Goal: Task Accomplishment & Management: Manage account settings

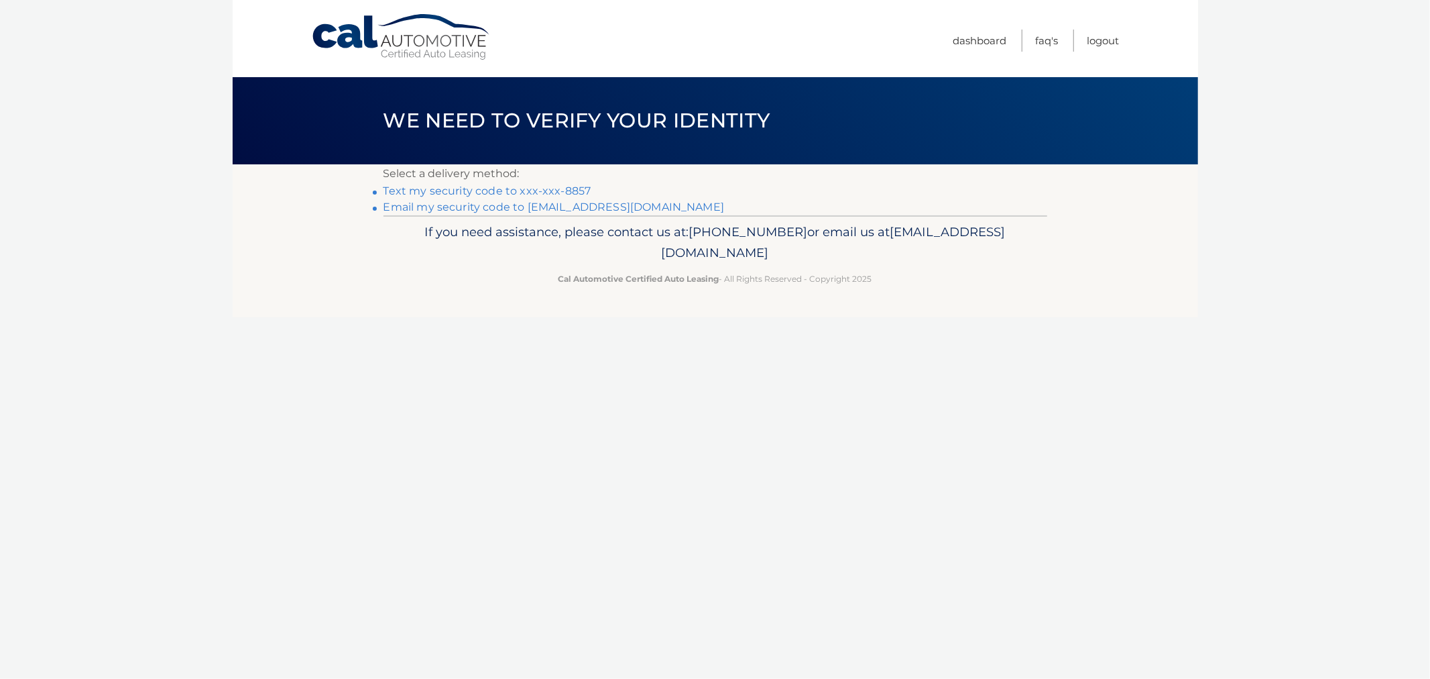
click at [519, 194] on link "Text my security code to xxx-xxx-8857" at bounding box center [488, 190] width 208 height 13
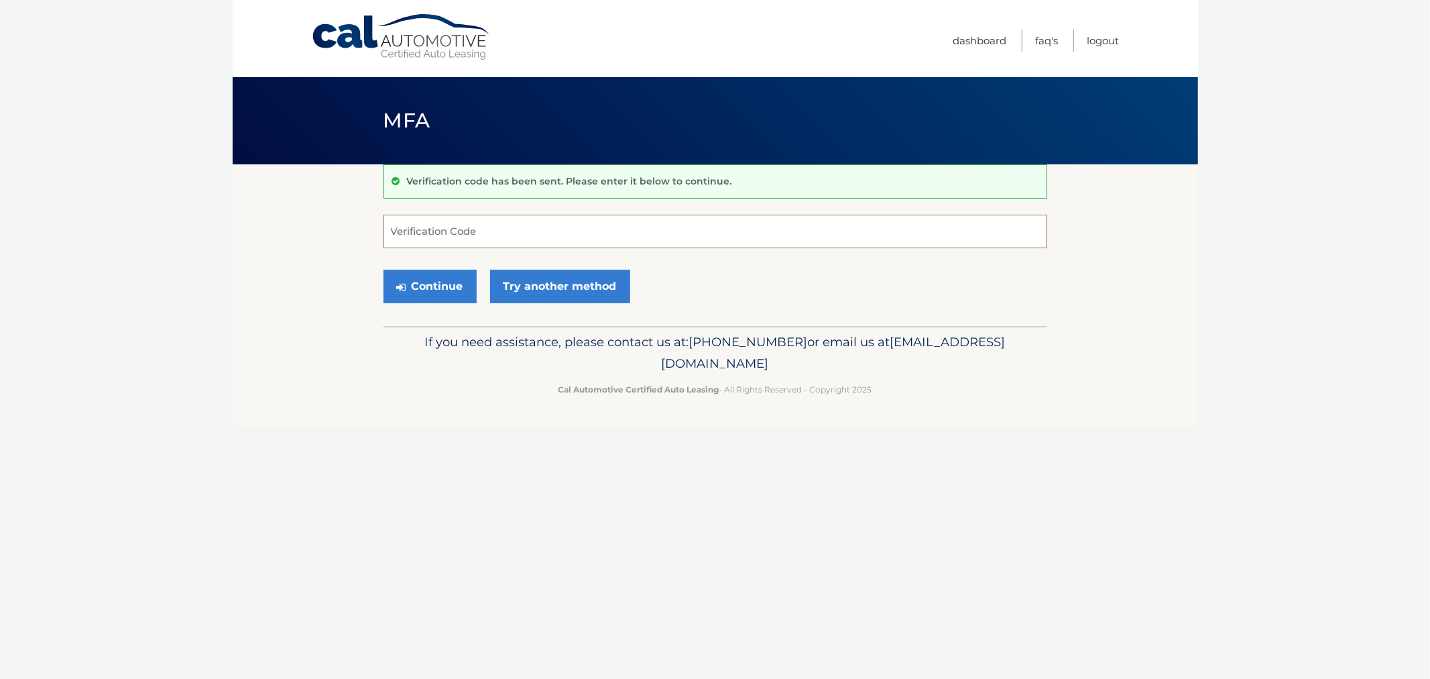
click at [464, 226] on input "Verification Code" at bounding box center [716, 232] width 664 height 34
type input "449373"
click at [384, 270] on button "Continue" at bounding box center [430, 287] width 93 height 34
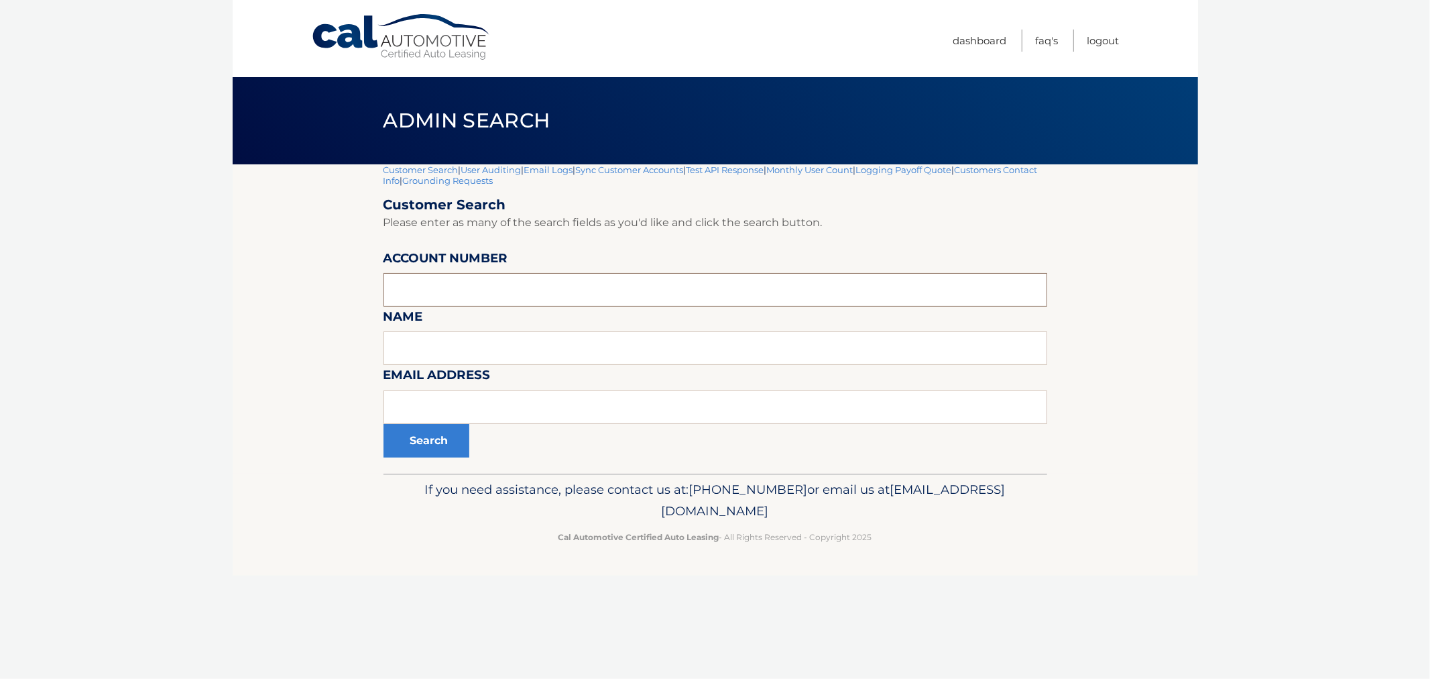
drag, startPoint x: 437, startPoint y: 284, endPoint x: 443, endPoint y: 289, distance: 7.6
click at [437, 284] on input "text" at bounding box center [716, 290] width 664 height 34
paste input "44455985704 44455974110 44456001016 44456004239 44456014271 44456009112"
drag, startPoint x: 465, startPoint y: 290, endPoint x: 1022, endPoint y: 334, distance: 558.2
click at [1022, 334] on form "Customer Search Please enter as many of the search fields as you'd like and cli…" at bounding box center [716, 326] width 664 height 261
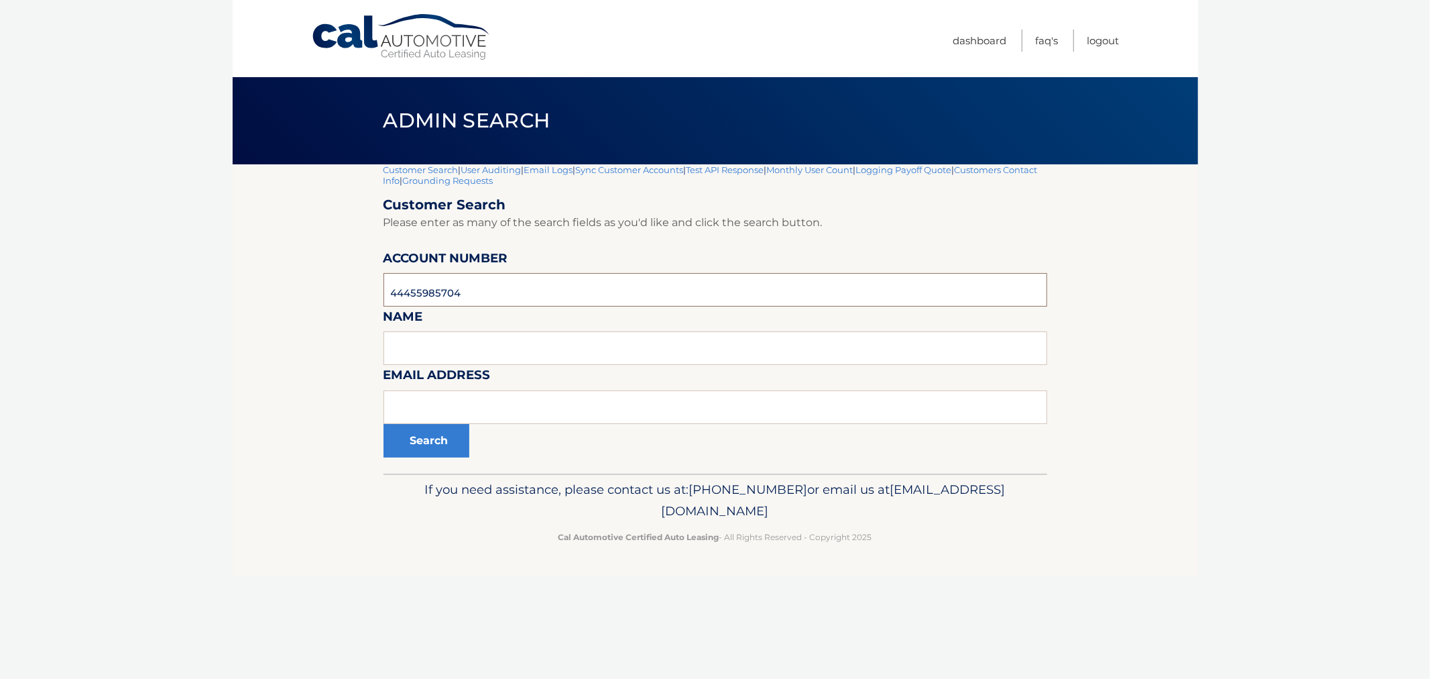
type input "44455985704"
click at [384, 424] on button "Search" at bounding box center [427, 441] width 86 height 34
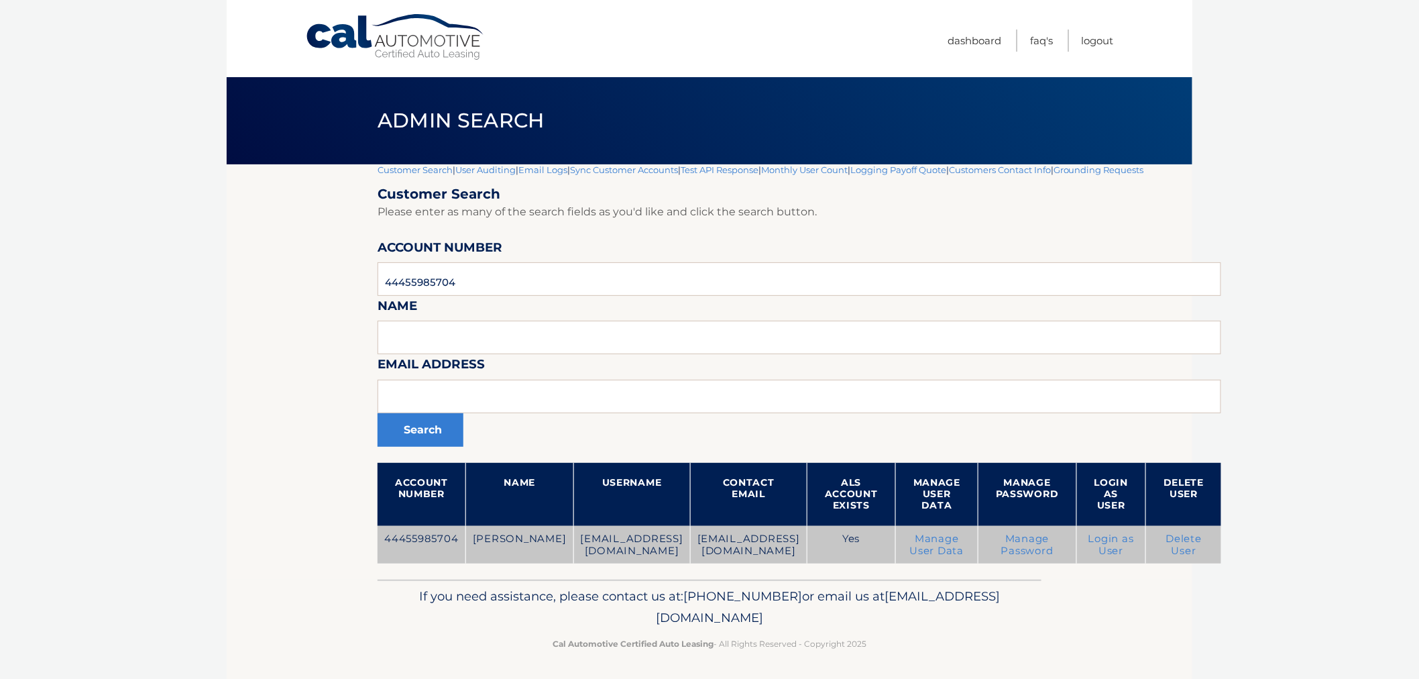
click at [432, 543] on td "44455985704" at bounding box center [421, 545] width 88 height 38
drag, startPoint x: 533, startPoint y: 544, endPoint x: 679, endPoint y: 551, distance: 145.6
click at [679, 551] on tr "44455985704 REBECCA BLANK mmb3170@gmail.com rblank2471@gmail.com Yes Manage Use…" at bounding box center [798, 545] width 843 height 38
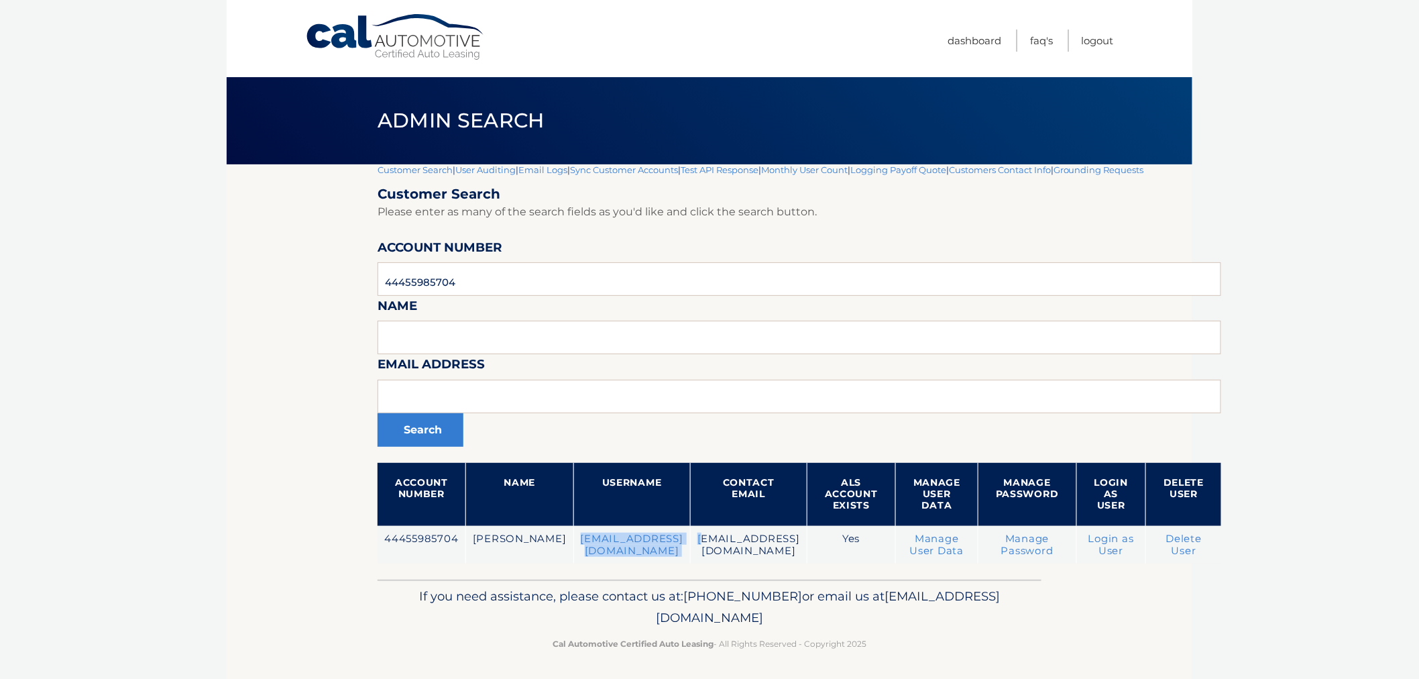
copy tr "mmb3170@gmail.com r"
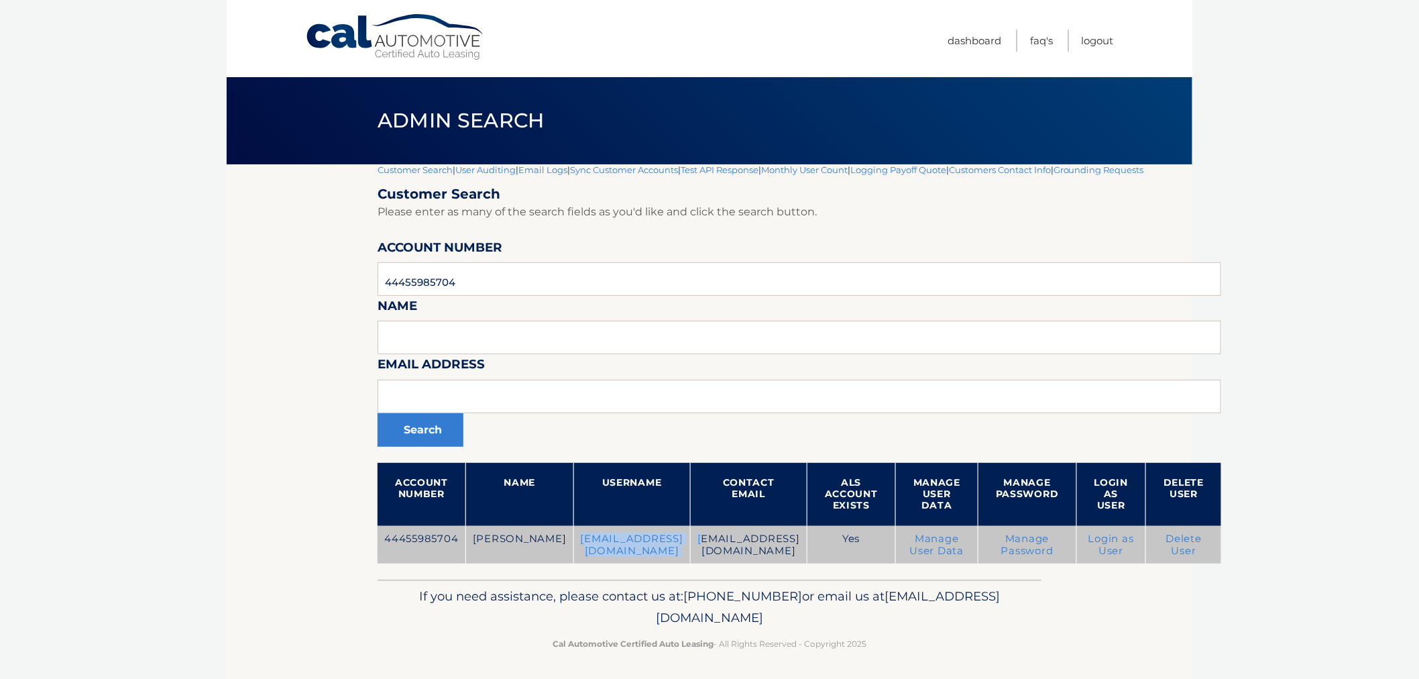
click at [653, 563] on td "mmb3170@gmail.com" at bounding box center [631, 545] width 117 height 38
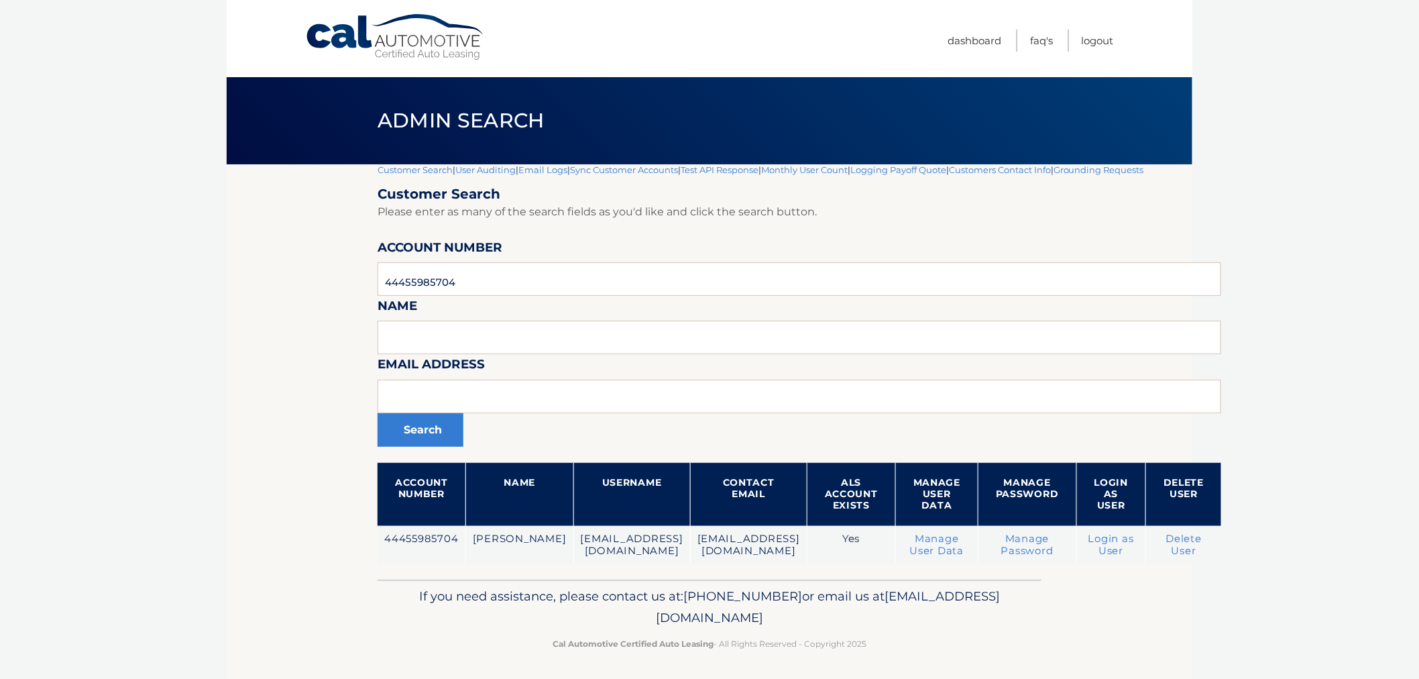
click at [725, 520] on th "Contact Email" at bounding box center [748, 494] width 117 height 63
drag, startPoint x: 458, startPoint y: 267, endPoint x: 312, endPoint y: 261, distance: 145.6
click at [312, 261] on section "Customer Search | User Auditing | Email Logs | Sync Customer Accounts | Test AP…" at bounding box center [709, 371] width 965 height 415
paste input "44455974110"
type input "44455974110"
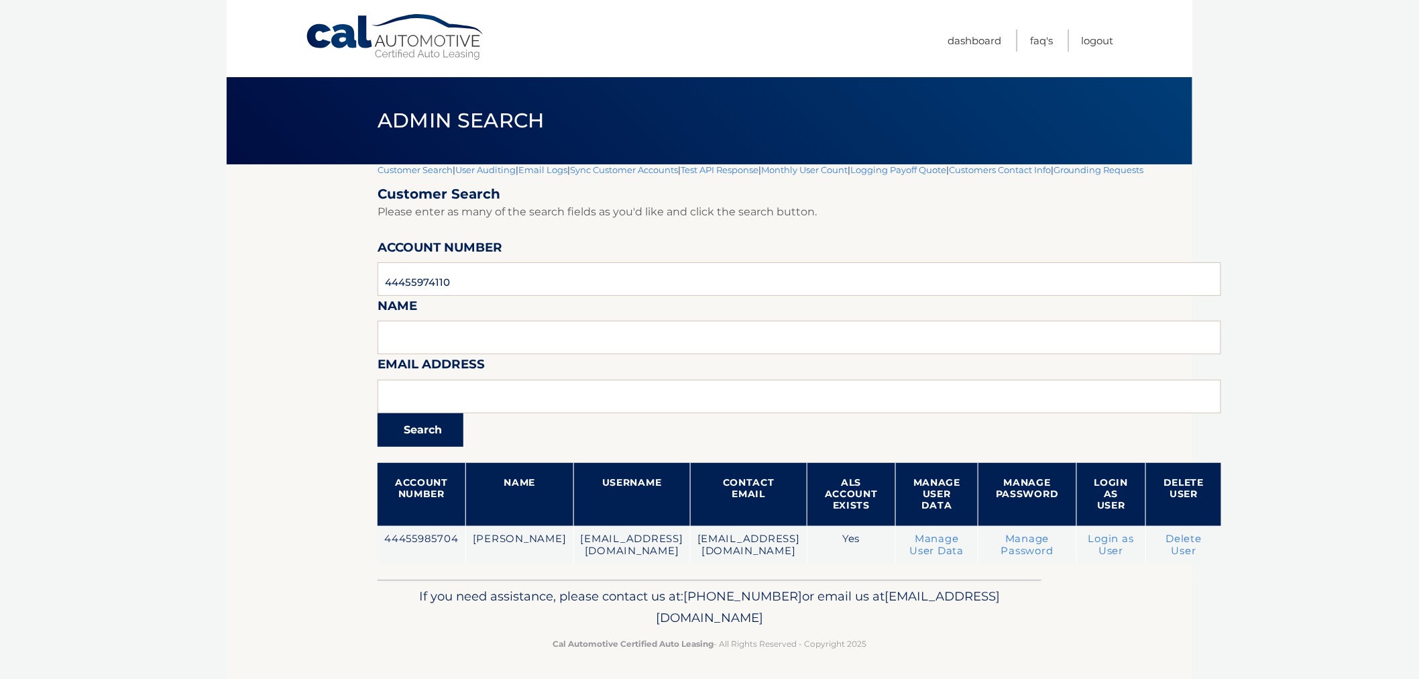
click at [445, 436] on button "Search" at bounding box center [420, 430] width 86 height 34
drag, startPoint x: 464, startPoint y: 288, endPoint x: 403, endPoint y: 283, distance: 61.2
click at [305, 274] on section "Customer Search | User Auditing | Email Logs | Sync Customer Accounts | Test AP…" at bounding box center [709, 371] width 965 height 415
paste input "44456001016"
type input "44456001016"
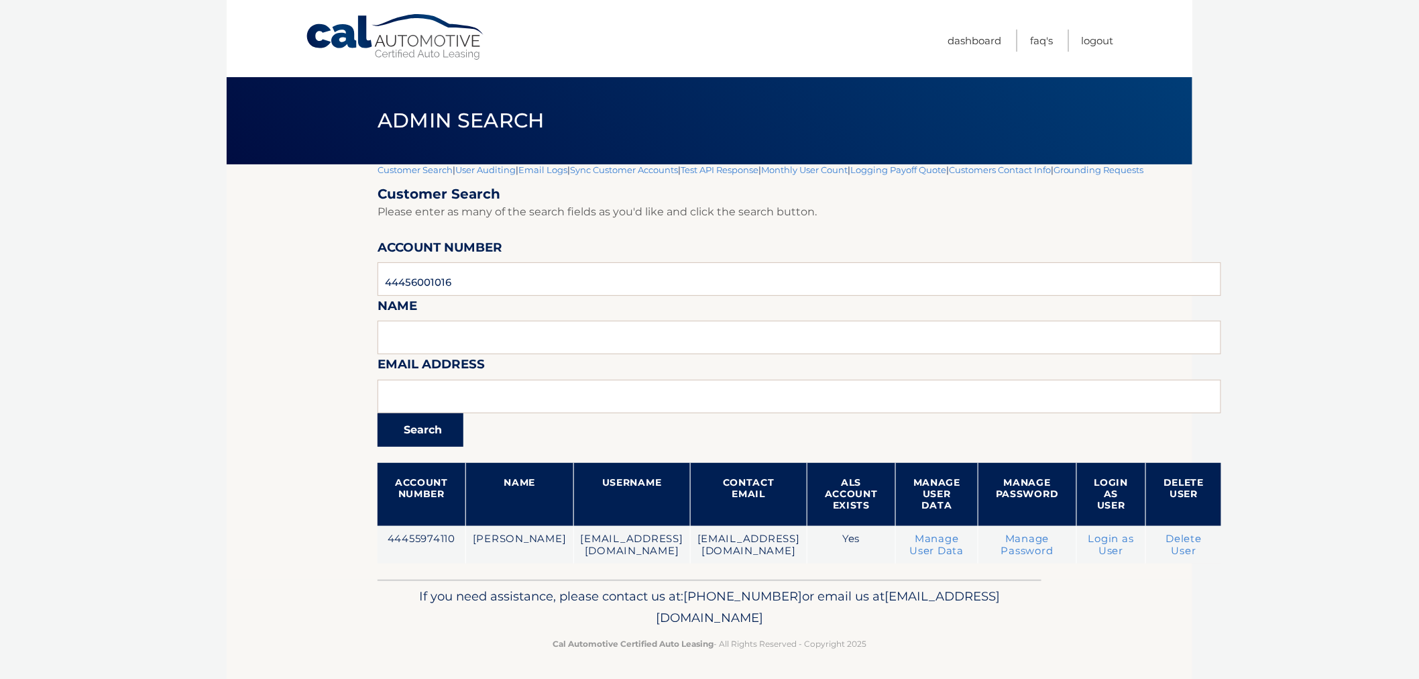
click at [448, 431] on button "Search" at bounding box center [420, 430] width 86 height 34
drag, startPoint x: 597, startPoint y: 278, endPoint x: 441, endPoint y: 312, distance: 159.1
click at [295, 269] on section "Customer Search | User Auditing | Email Logs | Sync Customer Accounts | Test AP…" at bounding box center [709, 371] width 965 height 415
paste input "44456004239"
type input "44456004239"
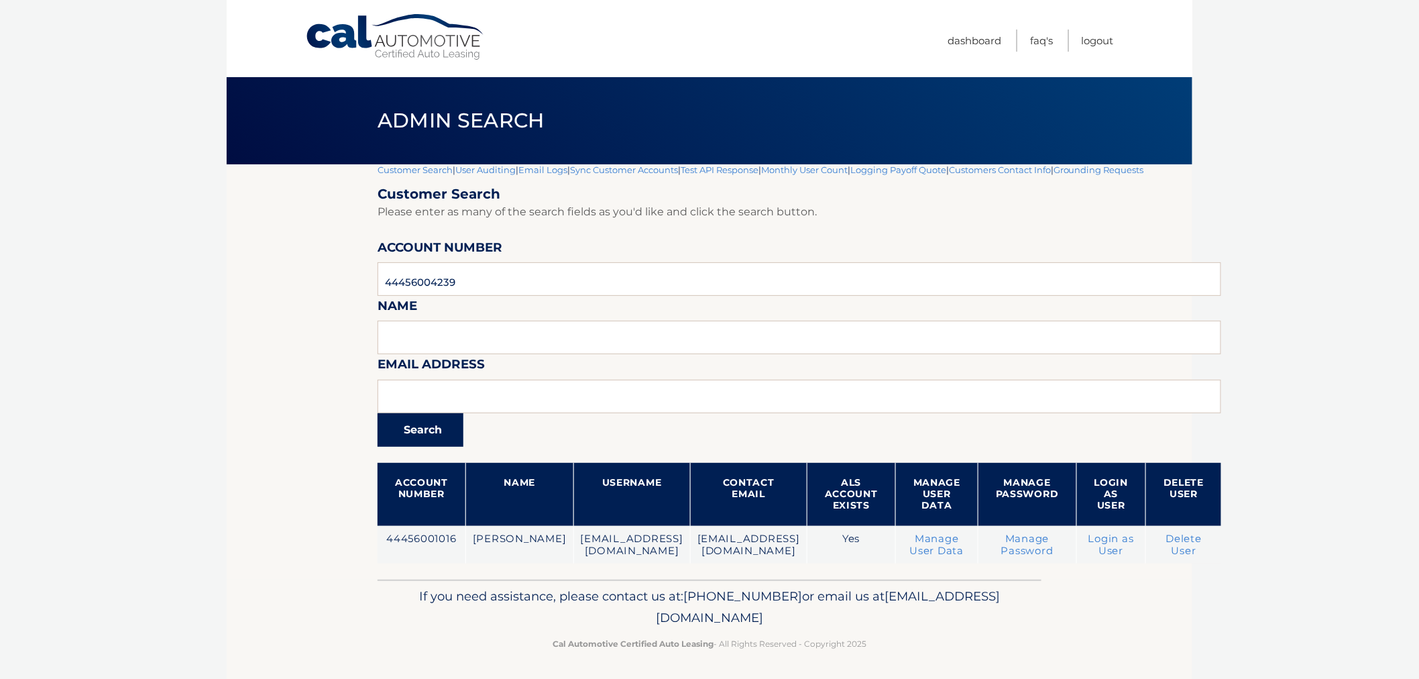
click at [434, 422] on button "Search" at bounding box center [420, 430] width 86 height 34
drag, startPoint x: 495, startPoint y: 273, endPoint x: 325, endPoint y: 260, distance: 170.1
click at [317, 266] on section "Customer Search | User Auditing | Email Logs | Sync Customer Accounts | Test AP…" at bounding box center [709, 371] width 965 height 415
paste input "44456014271"
type input "44456014271"
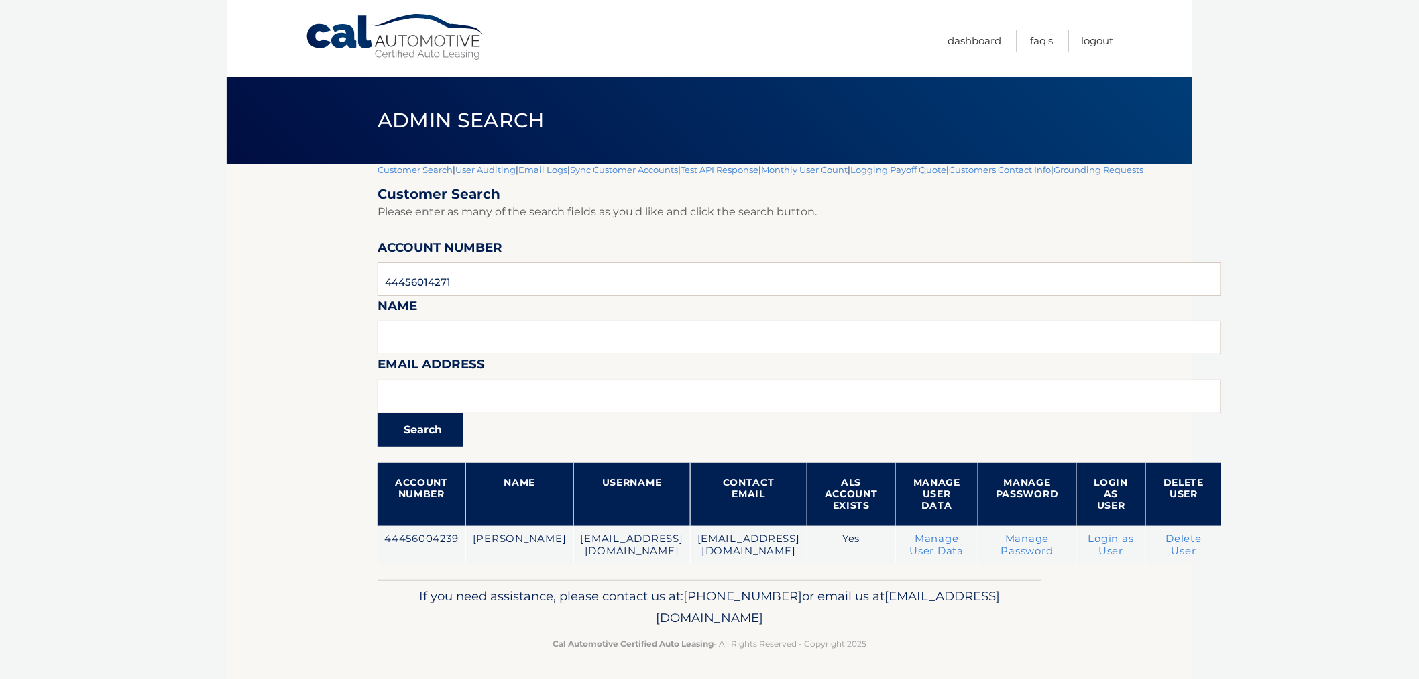
click at [434, 434] on button "Search" at bounding box center [420, 430] width 86 height 34
click at [499, 274] on input "44456014271" at bounding box center [798, 279] width 843 height 34
paste input "09112"
type input "44456009112"
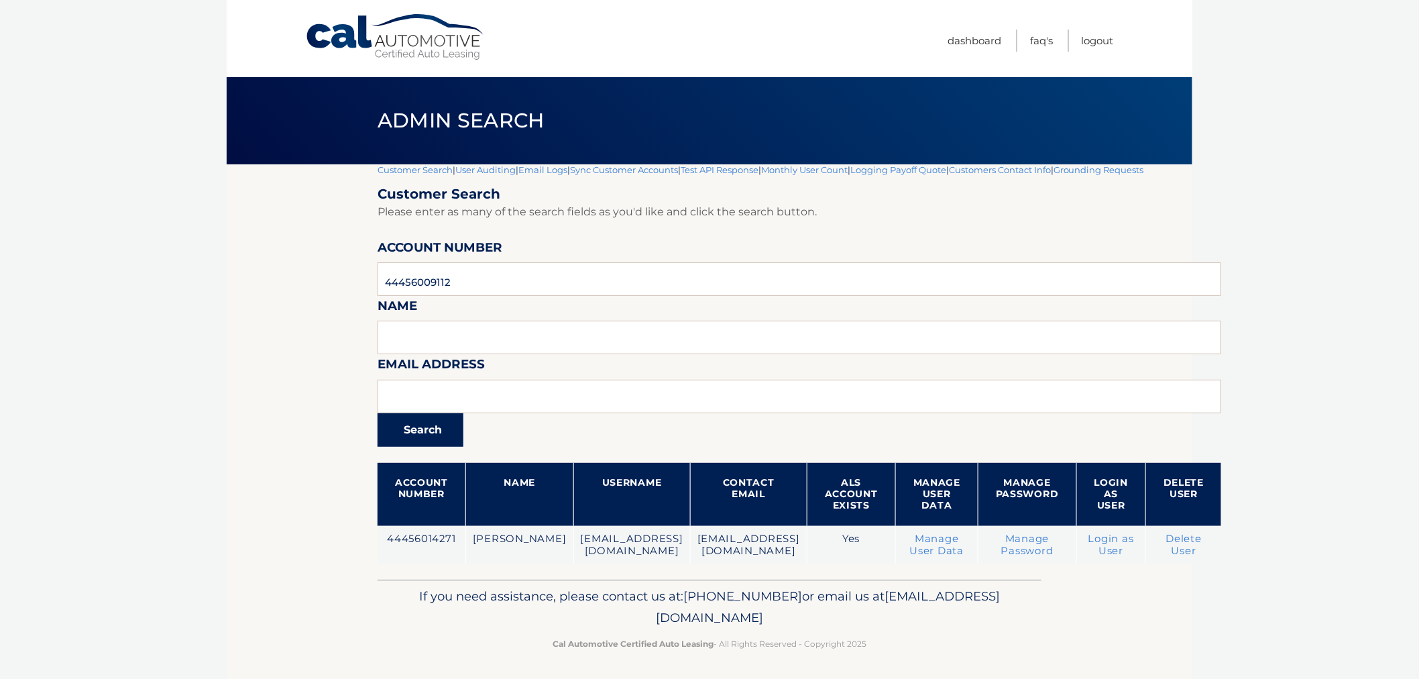
click at [420, 432] on button "Search" at bounding box center [420, 430] width 86 height 34
click at [405, 170] on link "Customer Search" at bounding box center [414, 169] width 75 height 11
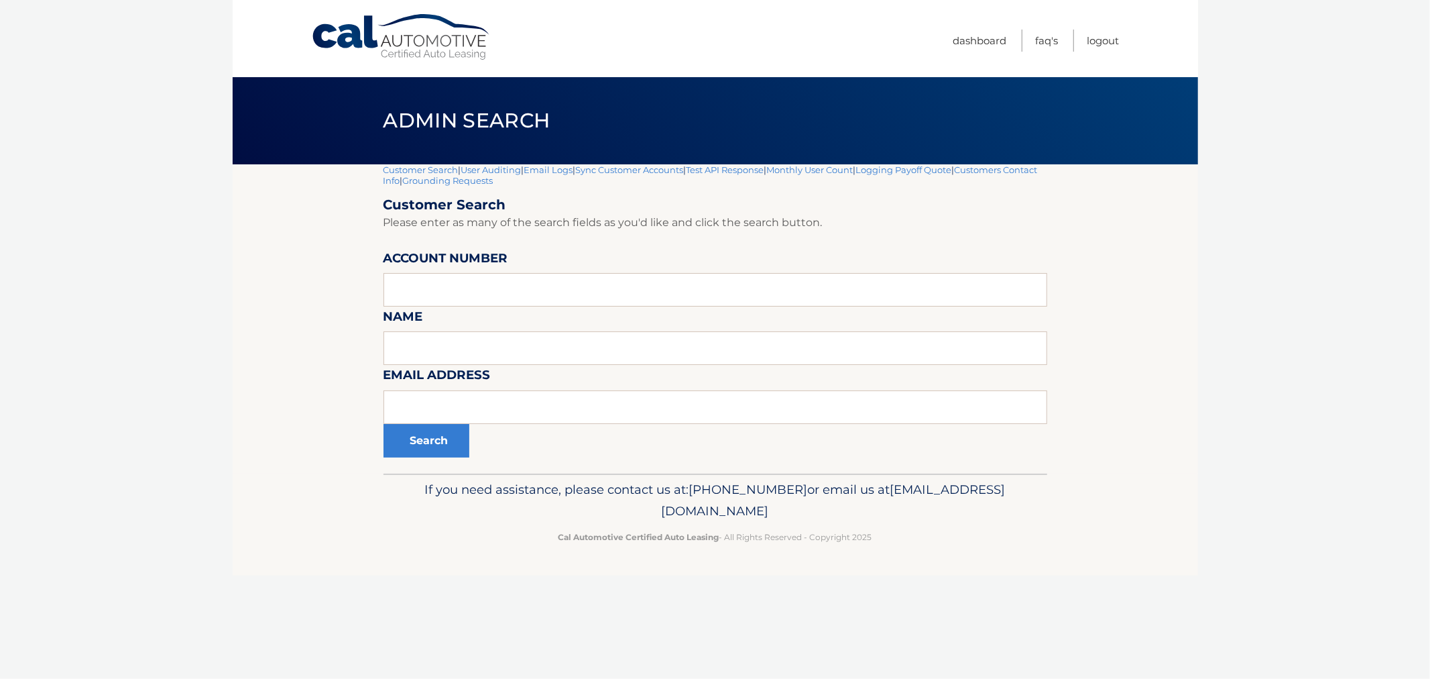
drag, startPoint x: 384, startPoint y: 112, endPoint x: 919, endPoint y: 557, distance: 696.0
click at [919, 557] on div "Cal Automotive Menu Dashboard FAQ's Logout |" at bounding box center [715, 339] width 965 height 679
click at [921, 559] on footer "If you need assistance, please contact us at: [PHONE_NUMBER] or email us at [EM…" at bounding box center [715, 524] width 965 height 102
drag, startPoint x: 913, startPoint y: 546, endPoint x: 373, endPoint y: 121, distance: 686.6
click at [373, 121] on div "Cal Automotive Menu Dashboard FAQ's Logout |" at bounding box center [715, 339] width 965 height 679
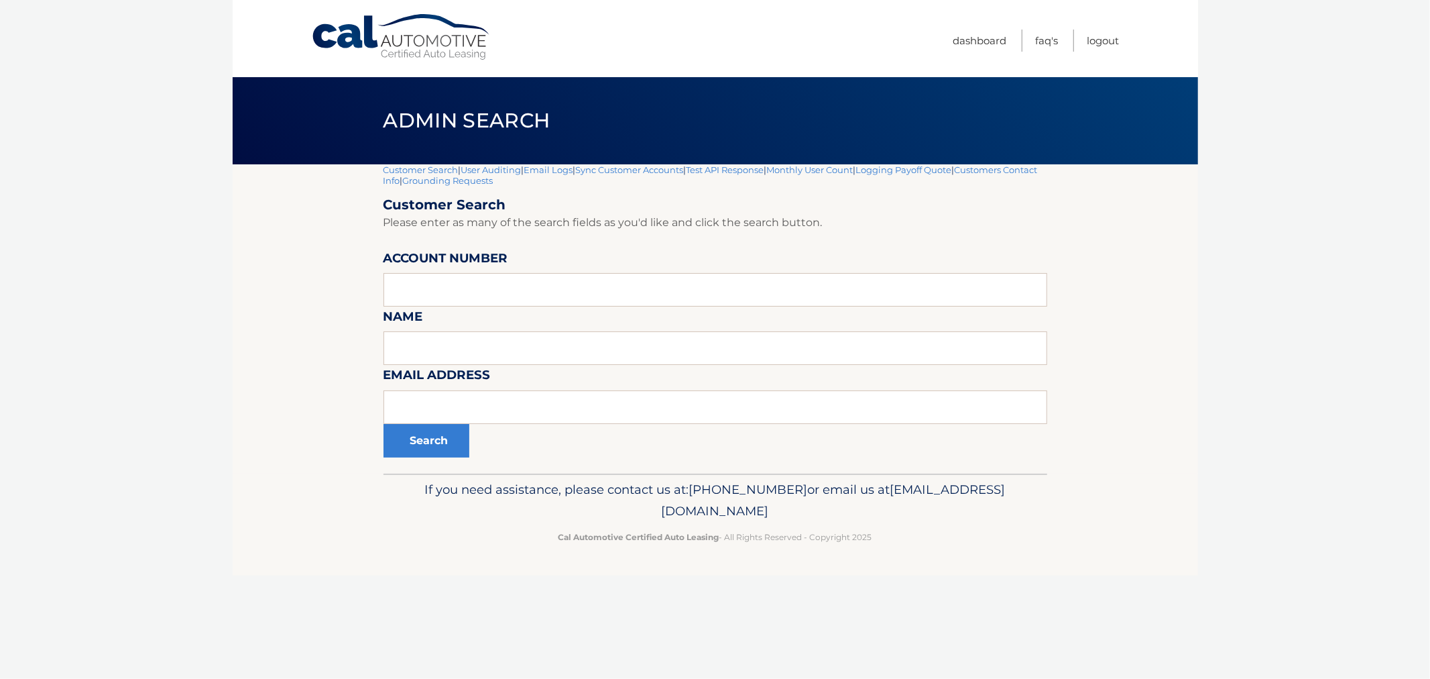
click at [373, 121] on h1 "Admin Search" at bounding box center [466, 121] width 197 height 36
drag, startPoint x: 371, startPoint y: 105, endPoint x: 975, endPoint y: 585, distance: 772.0
click at [978, 591] on div "Cal Automotive Menu Dashboard FAQ's Logout |" at bounding box center [715, 339] width 965 height 679
click at [973, 579] on div "Cal Automotive Menu Dashboard FAQ's Logout |" at bounding box center [715, 339] width 965 height 679
drag, startPoint x: 960, startPoint y: 554, endPoint x: 292, endPoint y: 117, distance: 798.5
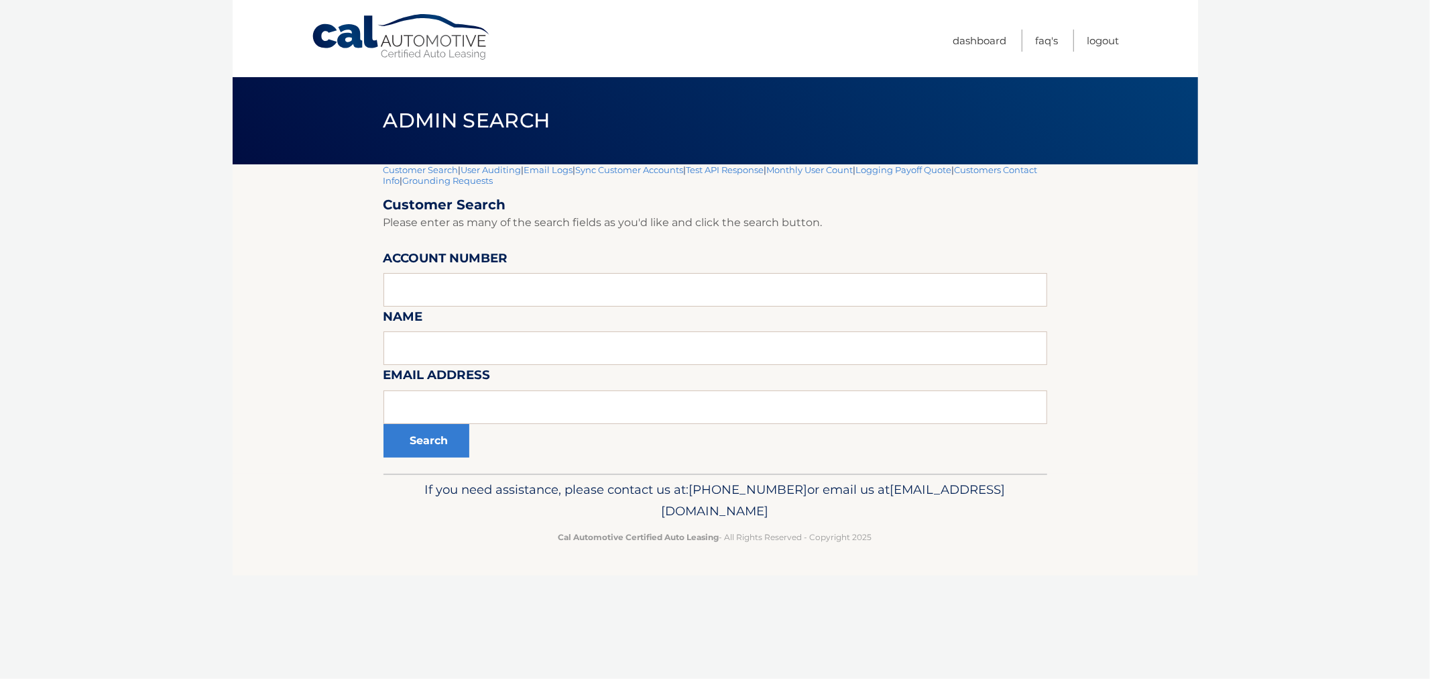
click at [292, 117] on div "Cal Automotive Menu Dashboard FAQ's Logout |" at bounding box center [715, 339] width 965 height 679
click at [345, 112] on div "Admin Search" at bounding box center [715, 120] width 965 height 87
drag, startPoint x: 421, startPoint y: 132, endPoint x: 995, endPoint y: 534, distance: 700.5
click at [995, 534] on div "Cal Automotive Menu Dashboard FAQ's Logout |" at bounding box center [715, 339] width 965 height 679
click at [994, 532] on p "Cal Automotive Certified Auto Leasing - All Rights Reserved - Copyright 2025" at bounding box center [715, 537] width 646 height 14
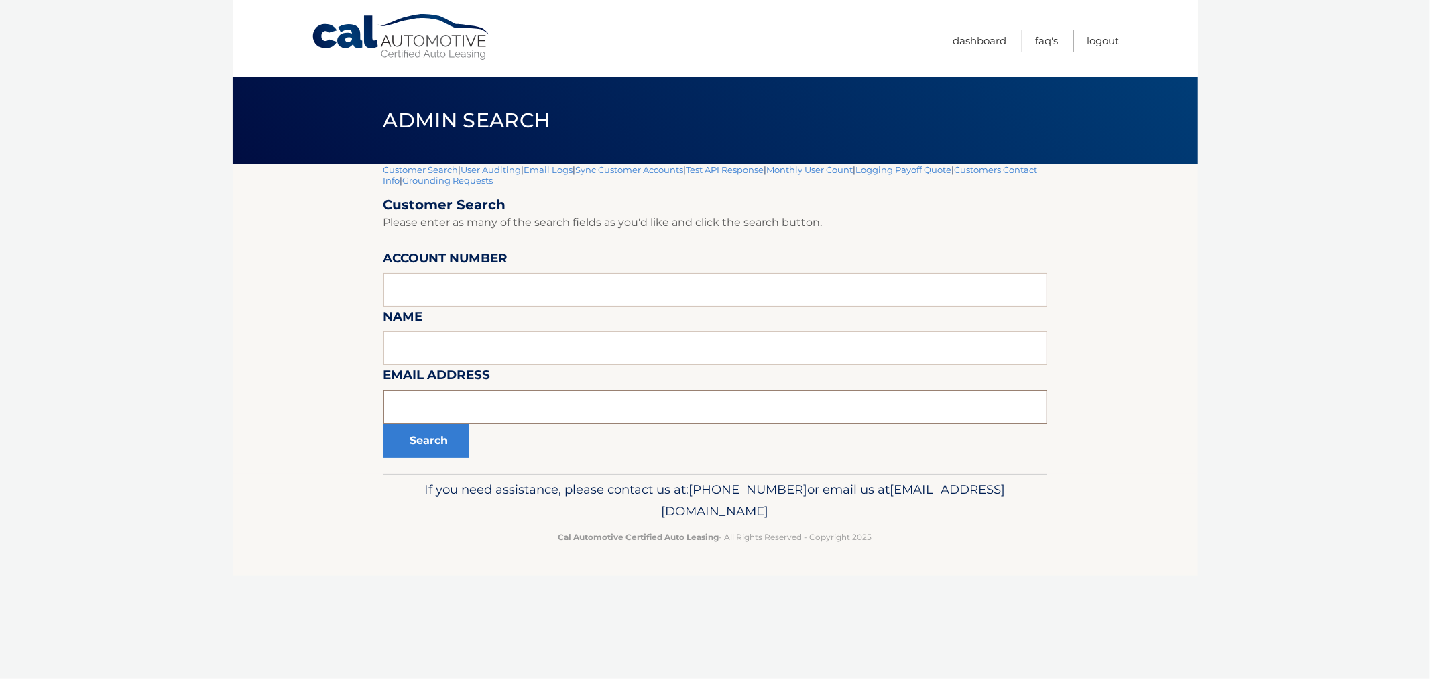
click at [532, 410] on input "text" at bounding box center [716, 407] width 664 height 34
paste input "[EMAIL_ADDRESS][DOMAIN_NAME]"
type input "[EMAIL_ADDRESS][DOMAIN_NAME]"
click at [433, 441] on button "Search" at bounding box center [427, 441] width 86 height 34
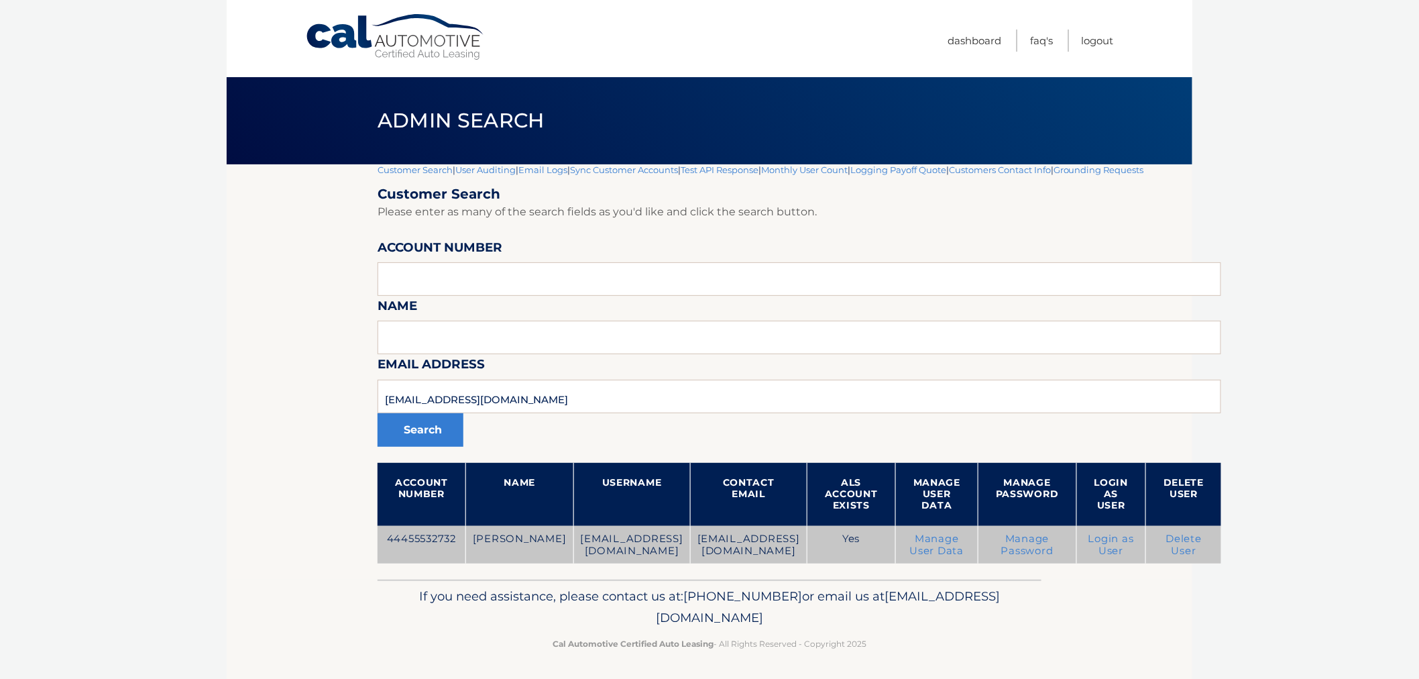
click at [407, 534] on td "44455532732" at bounding box center [421, 545] width 88 height 38
copy td "44455532732"
click at [420, 545] on td "44455532732" at bounding box center [421, 545] width 88 height 38
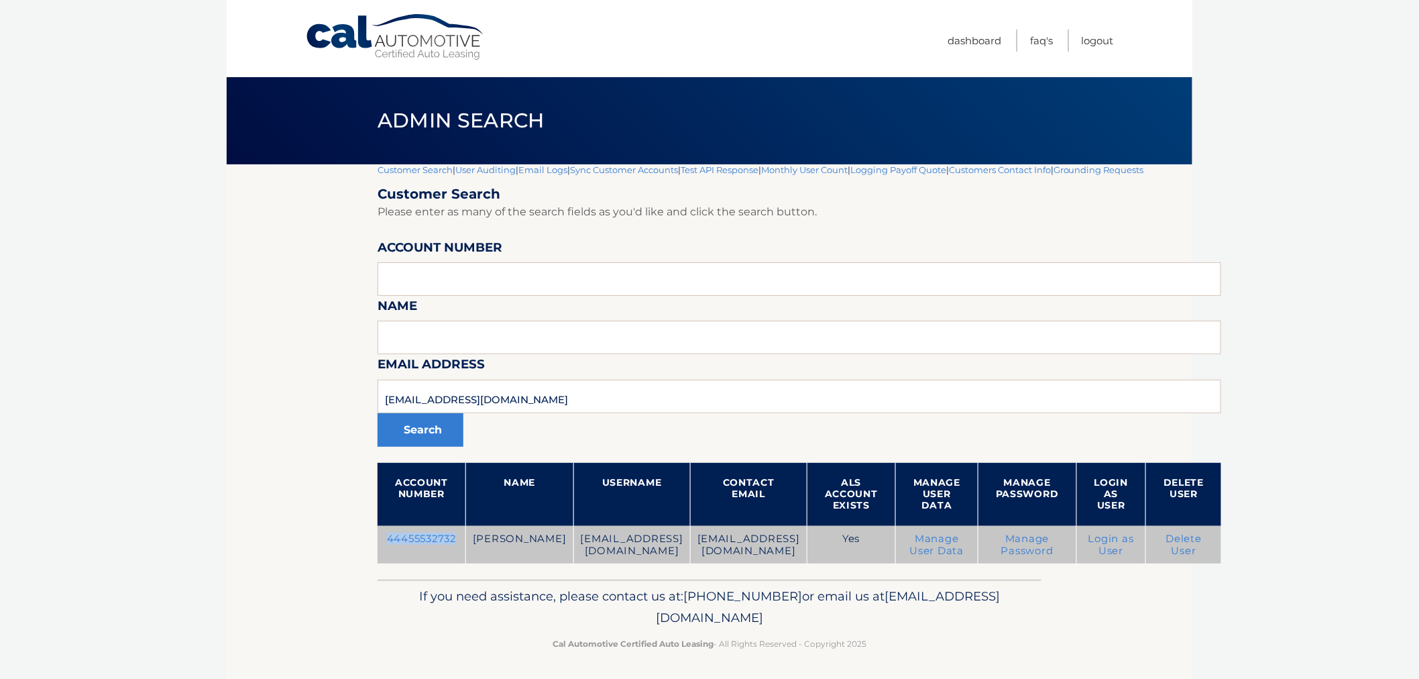
click at [420, 534] on td "44455532732" at bounding box center [421, 545] width 88 height 38
copy td "44455532732"
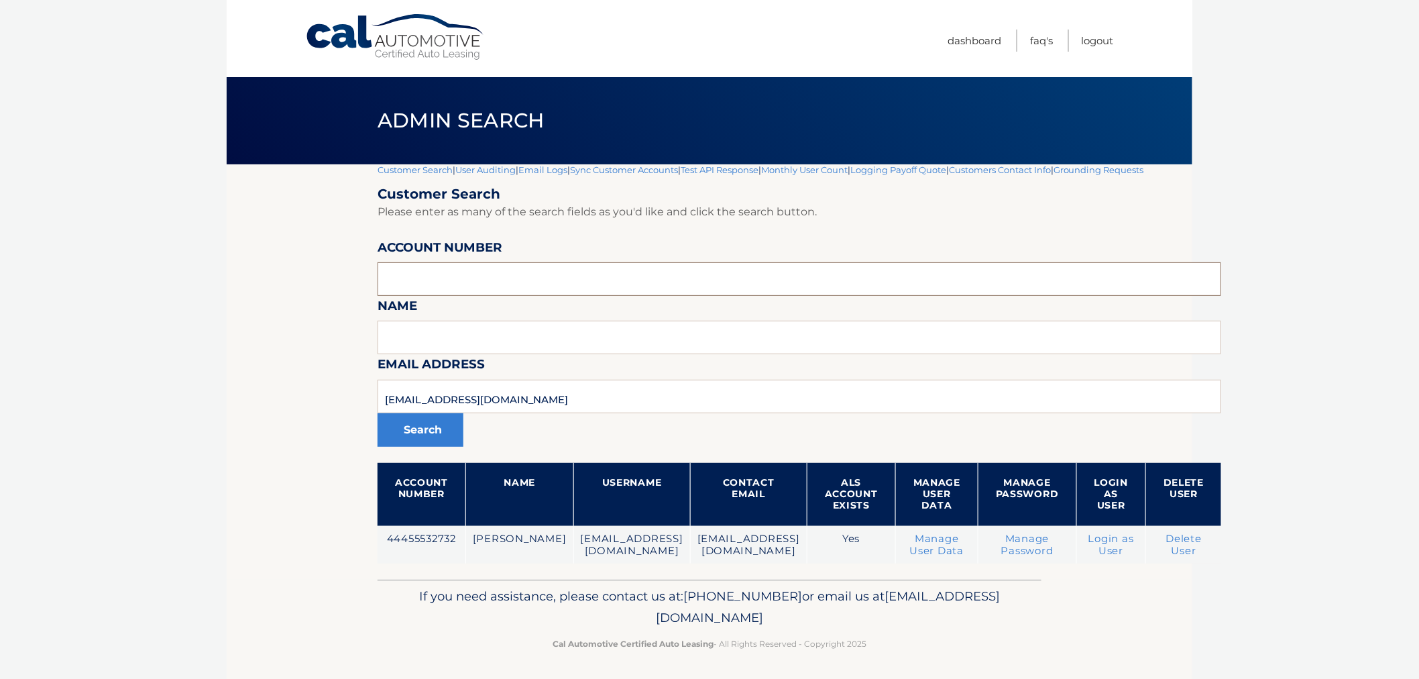
click at [492, 282] on input "text" at bounding box center [798, 279] width 843 height 34
paste input "44455974110"
type input "44455974110"
drag, startPoint x: 386, startPoint y: 394, endPoint x: 339, endPoint y: 400, distance: 48.0
click at [290, 394] on section "Customer Search | User Auditing | Email Logs | Sync Customer Accounts | Test AP…" at bounding box center [709, 371] width 965 height 415
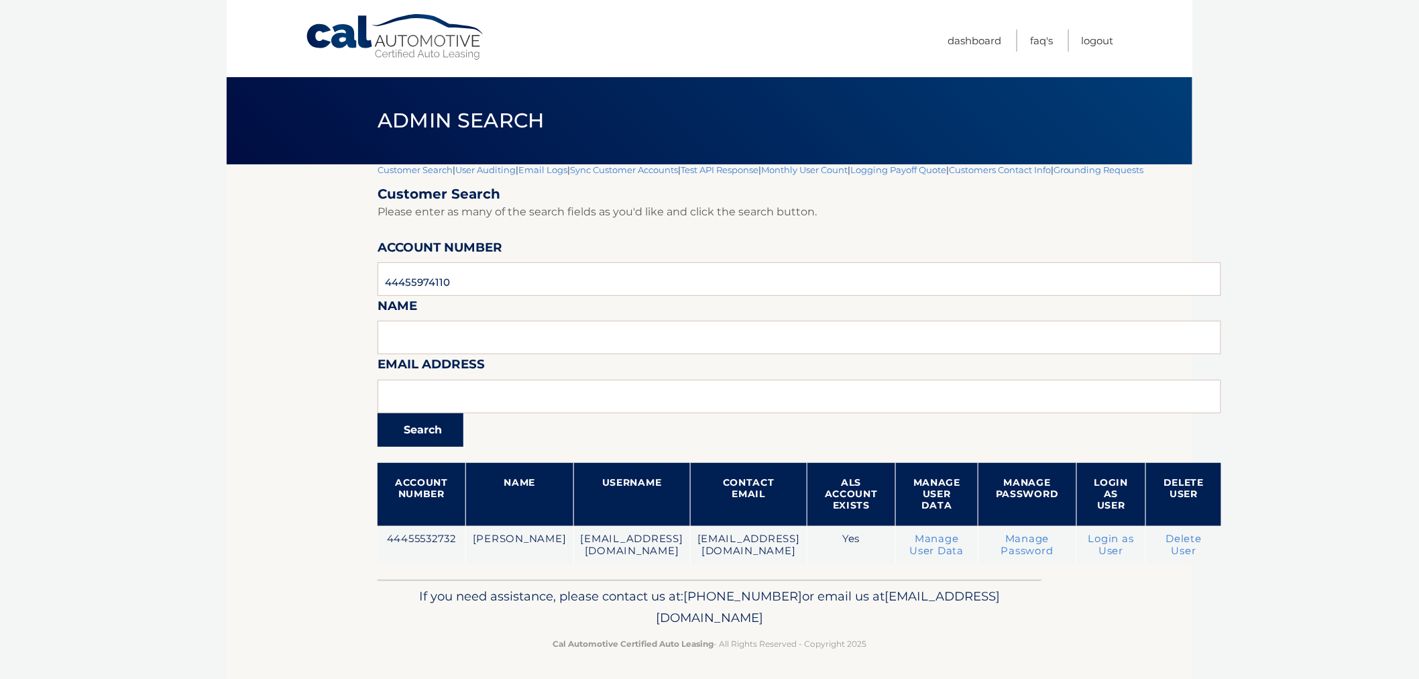
click at [455, 434] on button "Search" at bounding box center [420, 430] width 86 height 34
drag, startPoint x: 483, startPoint y: 274, endPoint x: 461, endPoint y: 277, distance: 23.0
click at [461, 277] on input "44455974110" at bounding box center [798, 279] width 843 height 34
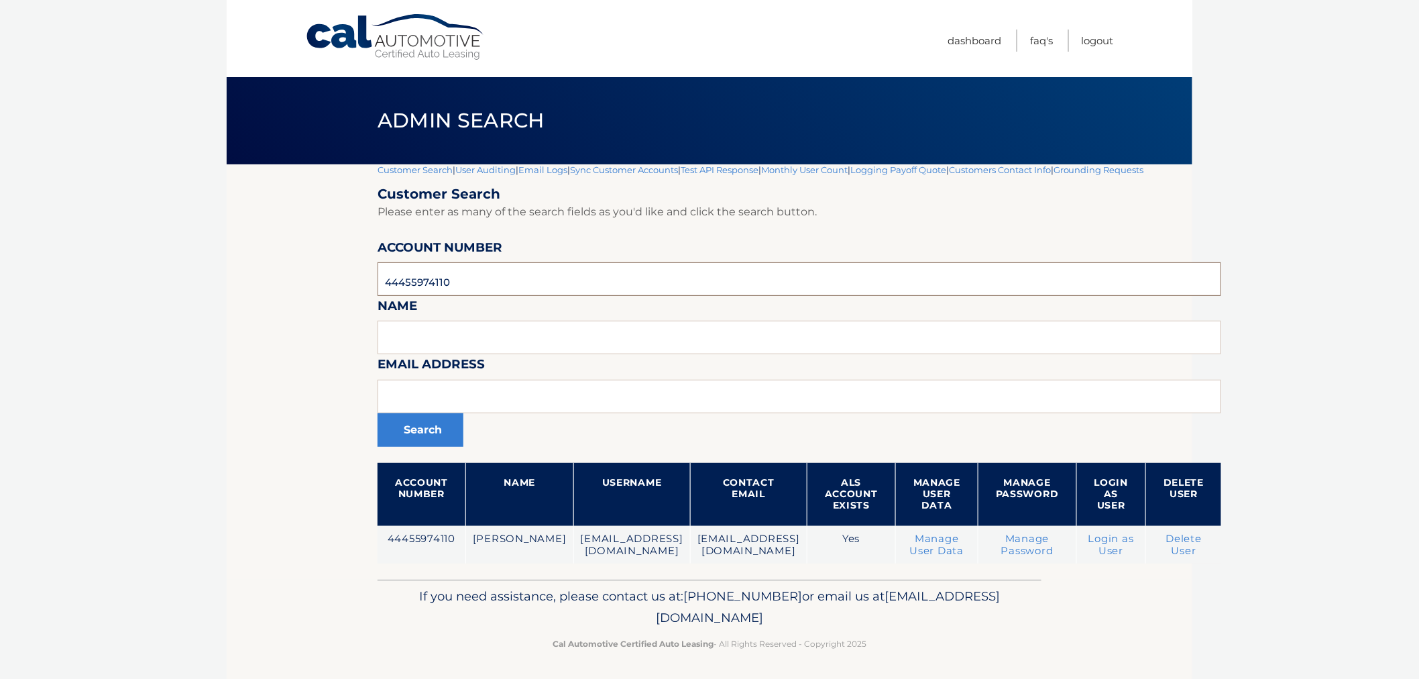
paste input "6009112"
type input "44456009112"
drag, startPoint x: 429, startPoint y: 444, endPoint x: 434, endPoint y: 436, distance: 8.7
click at [430, 443] on button "Search" at bounding box center [420, 430] width 86 height 34
drag, startPoint x: 508, startPoint y: 284, endPoint x: 359, endPoint y: 280, distance: 148.9
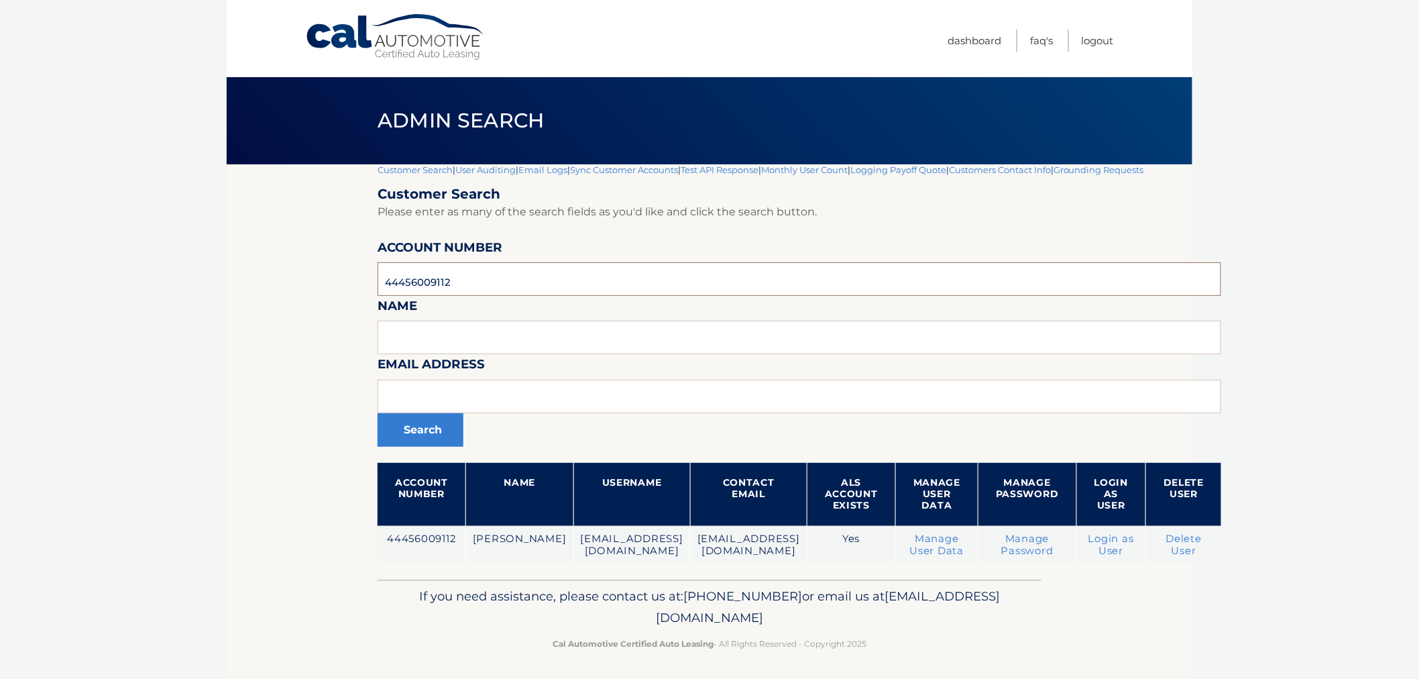
click at [359, 279] on section "Customer Search | User Auditing | Email Logs | Sync Customer Accounts | Test AP…" at bounding box center [709, 371] width 965 height 415
drag, startPoint x: 217, startPoint y: 310, endPoint x: 298, endPoint y: 159, distance: 171.9
click at [221, 302] on body "Cal Automotive Menu Dashboard FAQ's Logout |" at bounding box center [709, 339] width 1419 height 679
drag, startPoint x: 311, startPoint y: 130, endPoint x: 929, endPoint y: 645, distance: 804.0
click at [898, 658] on div "Cal Automotive Menu Dashboard FAQ's Logout |" at bounding box center [709, 339] width 965 height 679
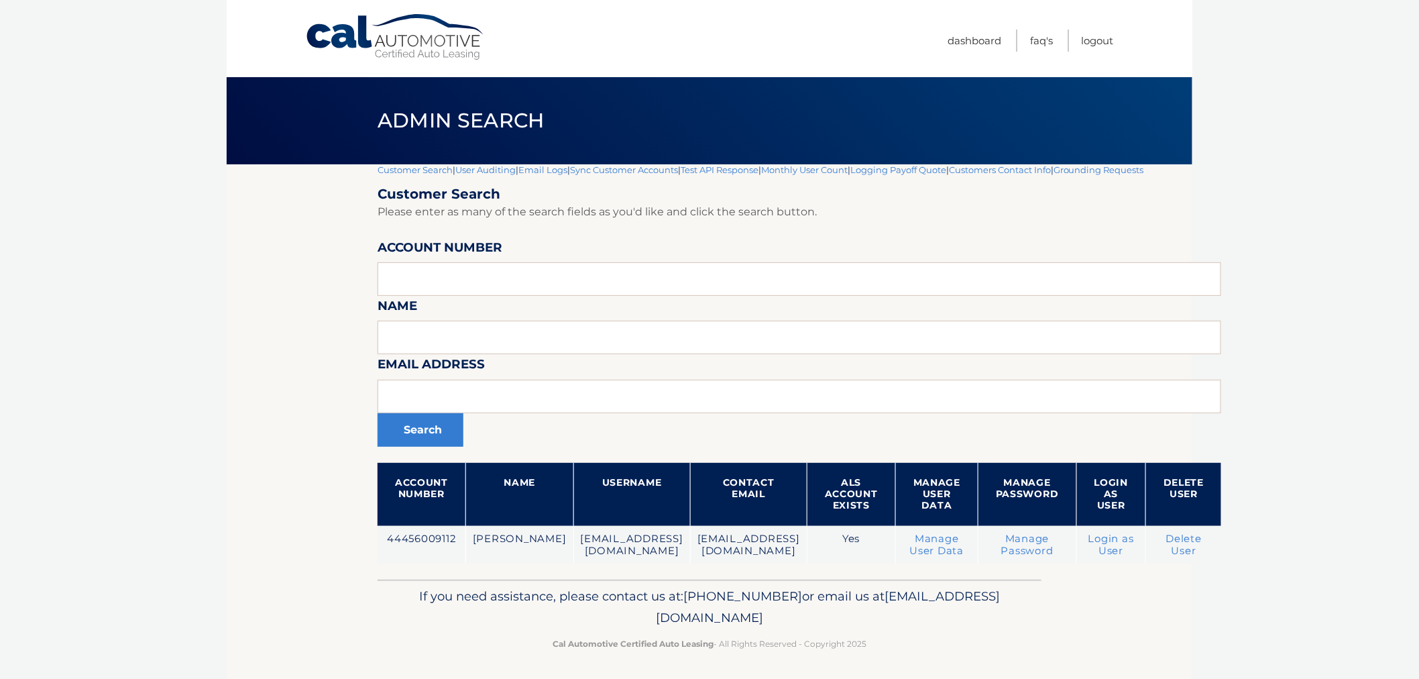
click at [932, 642] on p "Cal Automotive Certified Auto Leasing - All Rights Reserved - Copyright 2025" at bounding box center [709, 643] width 646 height 14
click at [909, 644] on p "Cal Automotive Certified Auto Leasing - All Rights Reserved - Copyright 2025" at bounding box center [709, 643] width 646 height 14
drag, startPoint x: 897, startPoint y: 645, endPoint x: 365, endPoint y: 121, distance: 747.2
click at [365, 121] on div "Cal Automotive Menu Dashboard FAQ's Logout |" at bounding box center [709, 339] width 965 height 679
click at [363, 117] on h1 "Admin Search" at bounding box center [461, 121] width 197 height 36
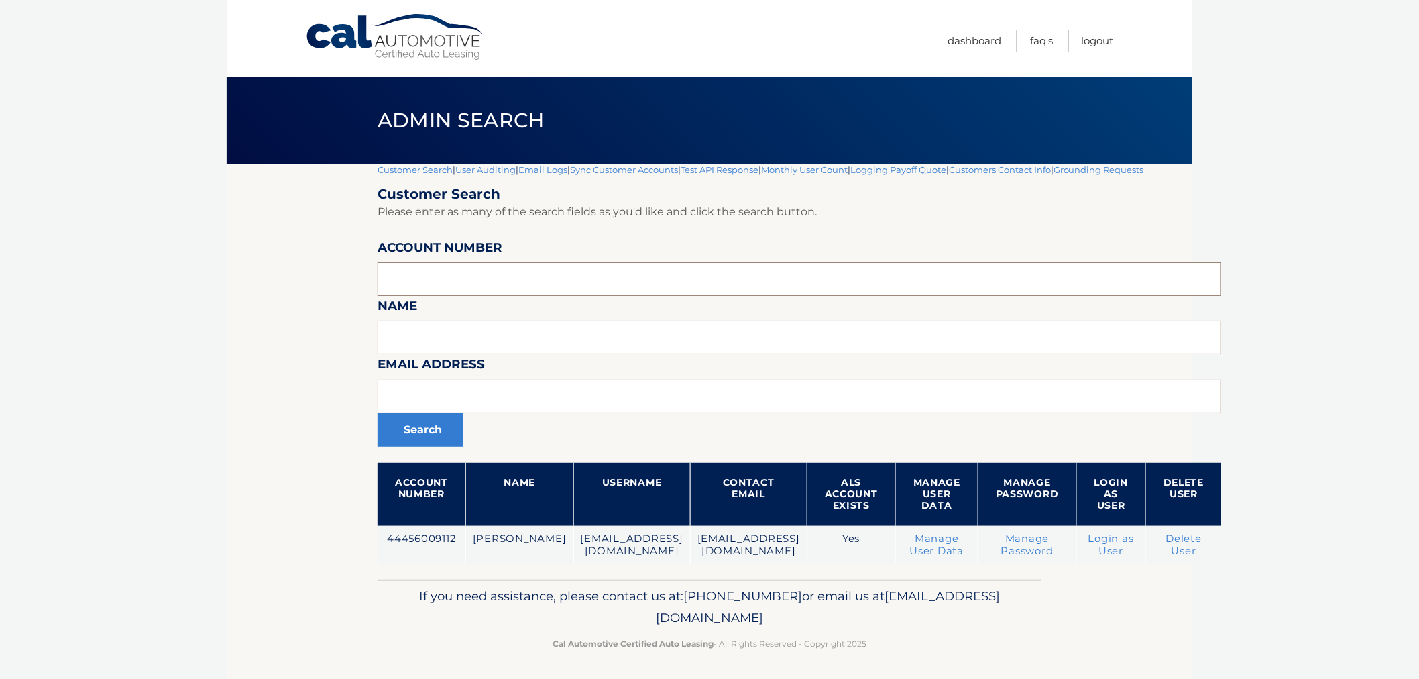
drag, startPoint x: 587, startPoint y: 284, endPoint x: 586, endPoint y: 272, distance: 12.1
click at [587, 283] on input "text" at bounding box center [798, 279] width 843 height 34
type input "44455903776"
click at [377, 413] on button "Search" at bounding box center [420, 430] width 86 height 34
drag, startPoint x: 664, startPoint y: 597, endPoint x: 572, endPoint y: 600, distance: 91.9
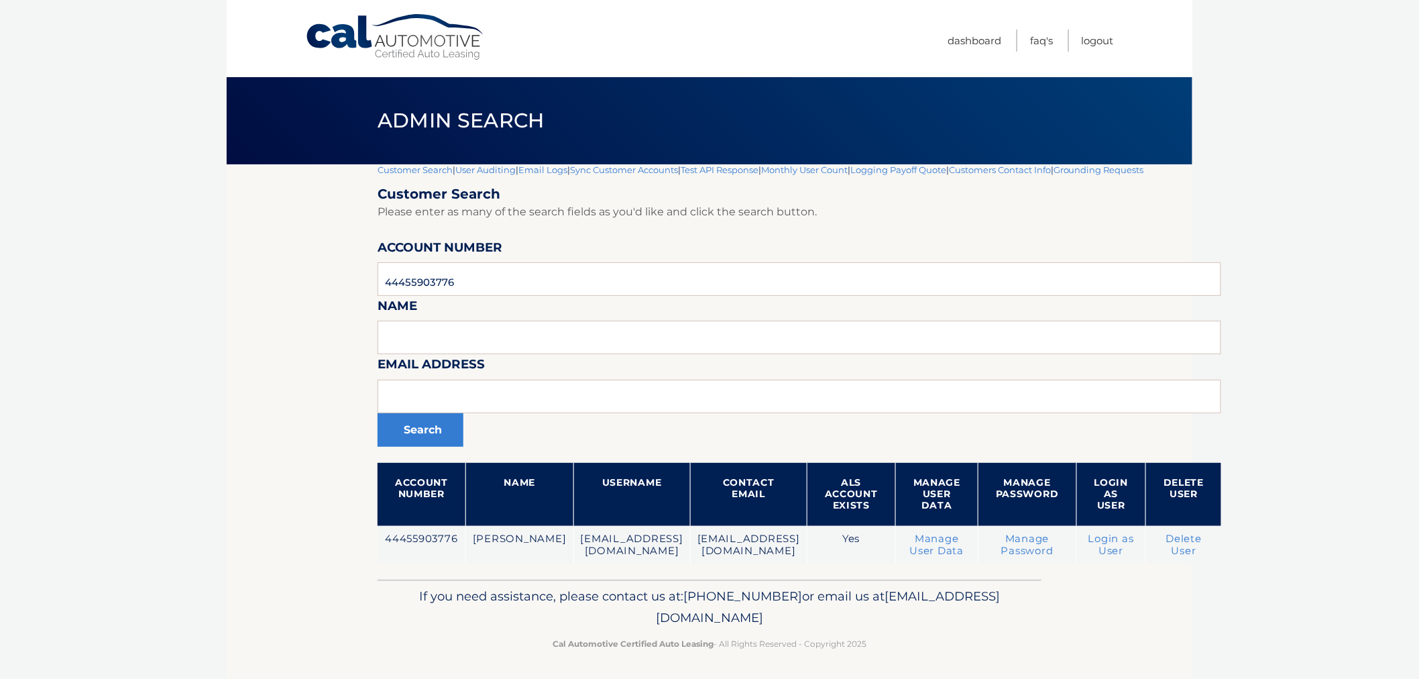
click at [640, 600] on p "If you need assistance, please contact us at: 609-807-3200 or email us at Custo…" at bounding box center [709, 606] width 646 height 43
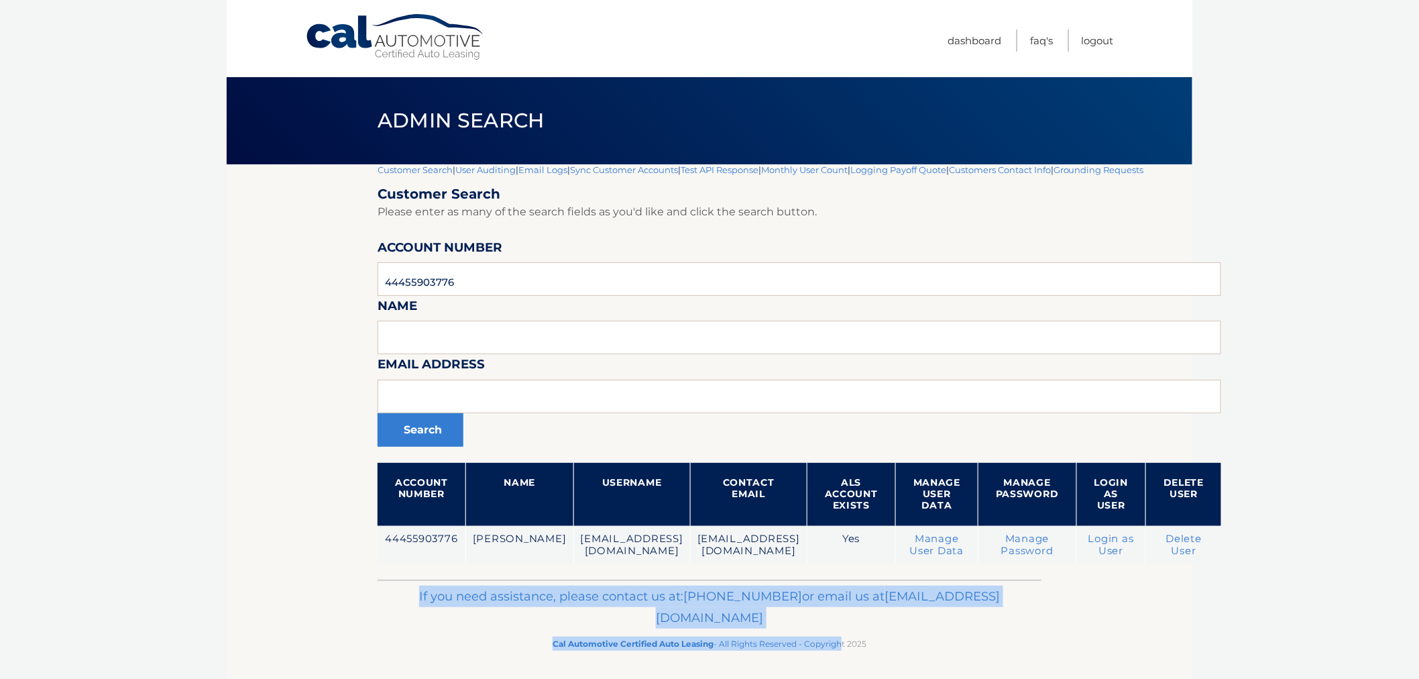
drag, startPoint x: 404, startPoint y: 592, endPoint x: 839, endPoint y: 678, distance: 442.9
click at [839, 678] on footer "If you need assistance, please contact us at: 609-807-3200 or email us at Custo…" at bounding box center [709, 630] width 965 height 102
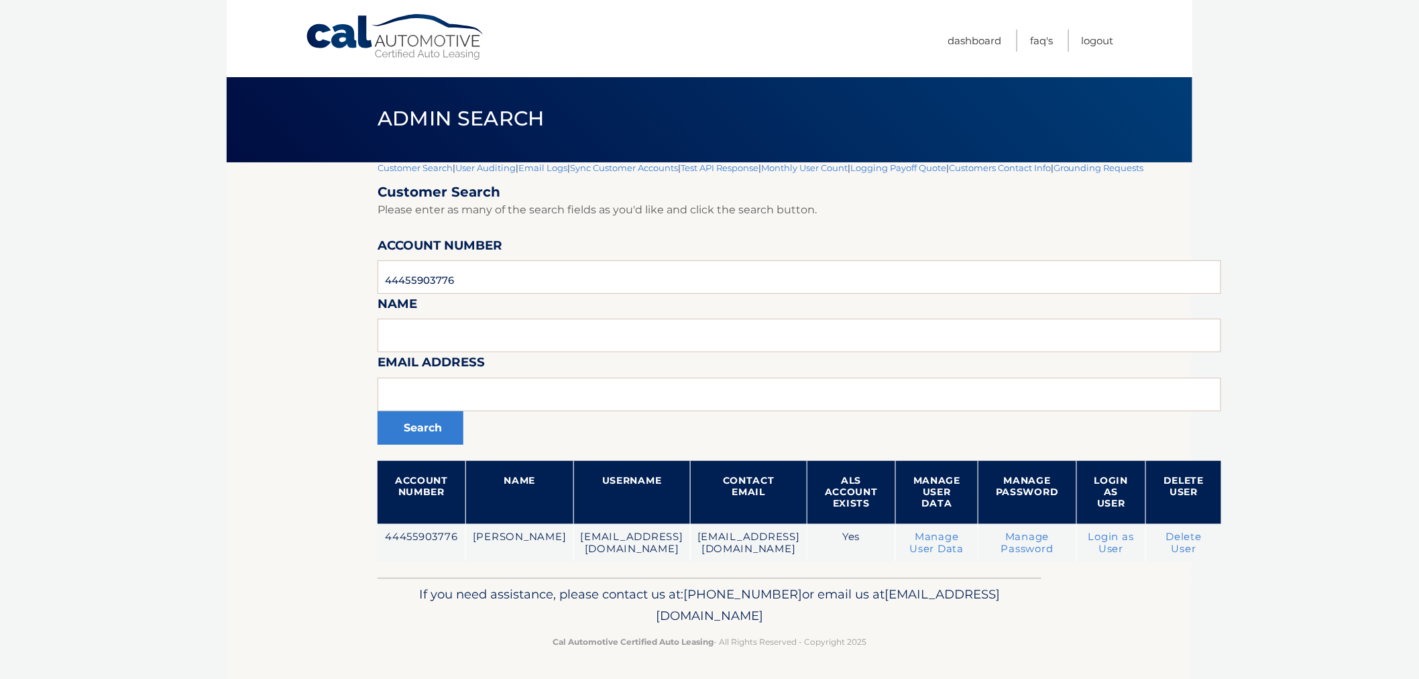
drag, startPoint x: 872, startPoint y: 665, endPoint x: 887, endPoint y: 635, distance: 33.9
click at [872, 664] on footer "If you need assistance, please contact us at: 609-807-3200 or email us at Custo…" at bounding box center [709, 628] width 965 height 102
drag, startPoint x: 888, startPoint y: 634, endPoint x: 449, endPoint y: 584, distance: 441.4
click at [453, 586] on div "If you need assistance, please contact us at: 609-807-3200 or email us at Custo…" at bounding box center [709, 614] width 664 height 75
click at [449, 584] on p "If you need assistance, please contact us at: 609-807-3200 or email us at Custo…" at bounding box center [709, 604] width 646 height 43
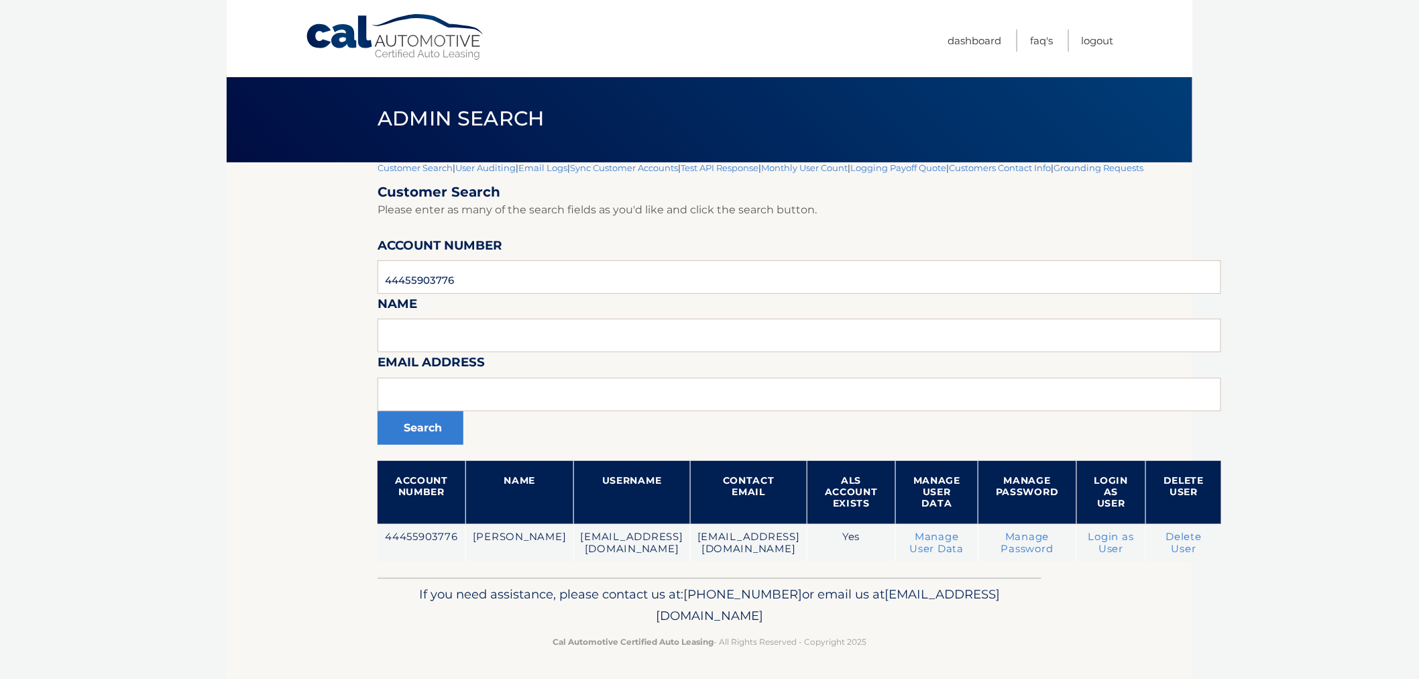
drag, startPoint x: 464, startPoint y: 584, endPoint x: 939, endPoint y: 673, distance: 483.0
click at [939, 673] on footer "If you need assistance, please contact us at: 609-807-3200 or email us at Custo…" at bounding box center [709, 628] width 965 height 102
click at [908, 646] on div "If you need assistance, please contact us at: 609-807-3200 or email us at Custo…" at bounding box center [709, 614] width 664 height 75
click at [455, 603] on p "If you need assistance, please contact us at: 609-807-3200 or email us at Custo…" at bounding box center [709, 604] width 646 height 43
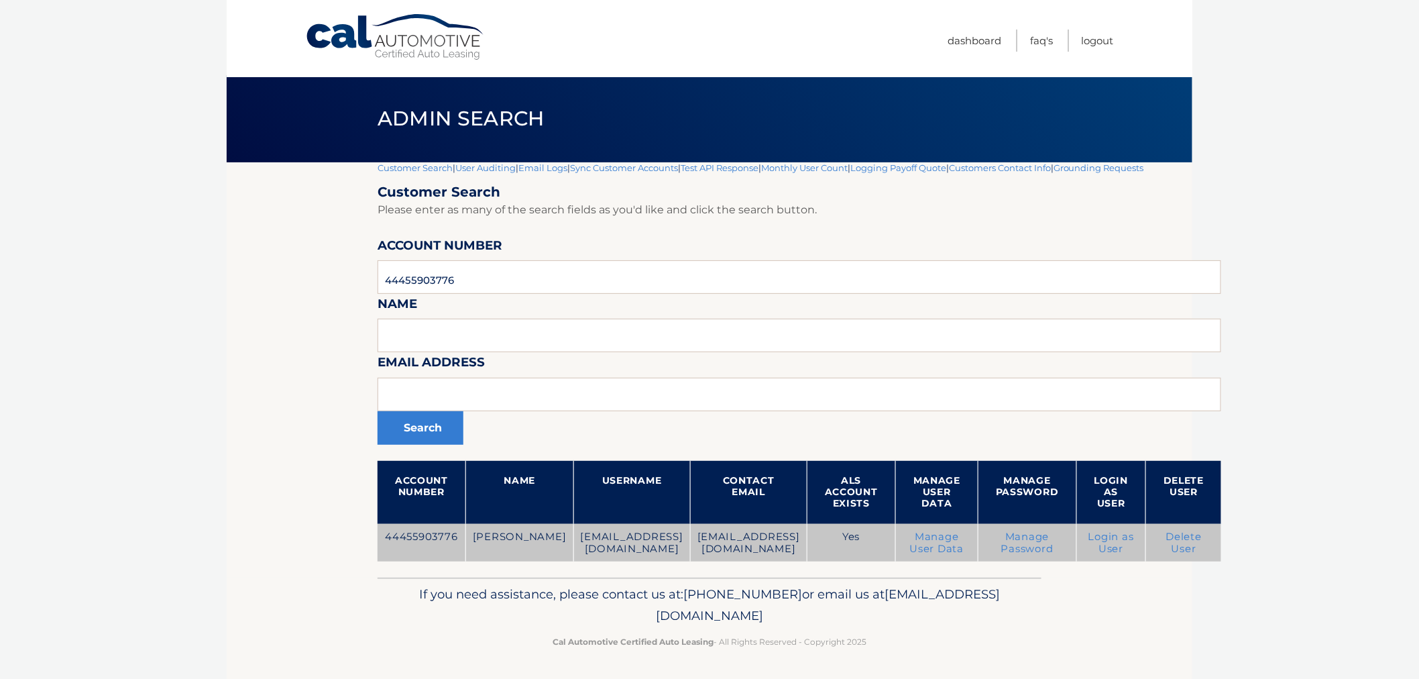
click at [1104, 539] on link "Login as User" at bounding box center [1111, 542] width 46 height 24
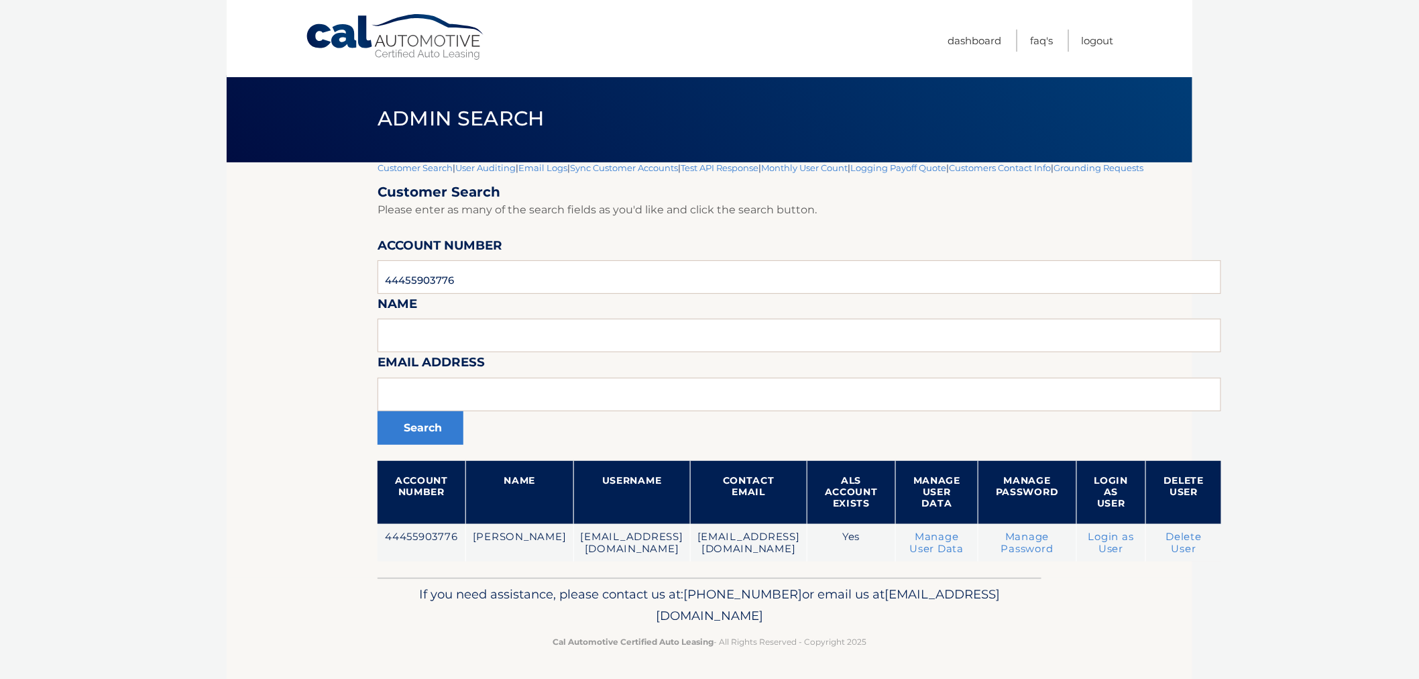
click at [418, 306] on form "Customer Search Please enter as many of the search fields as you'd like and cli…" at bounding box center [798, 372] width 843 height 377
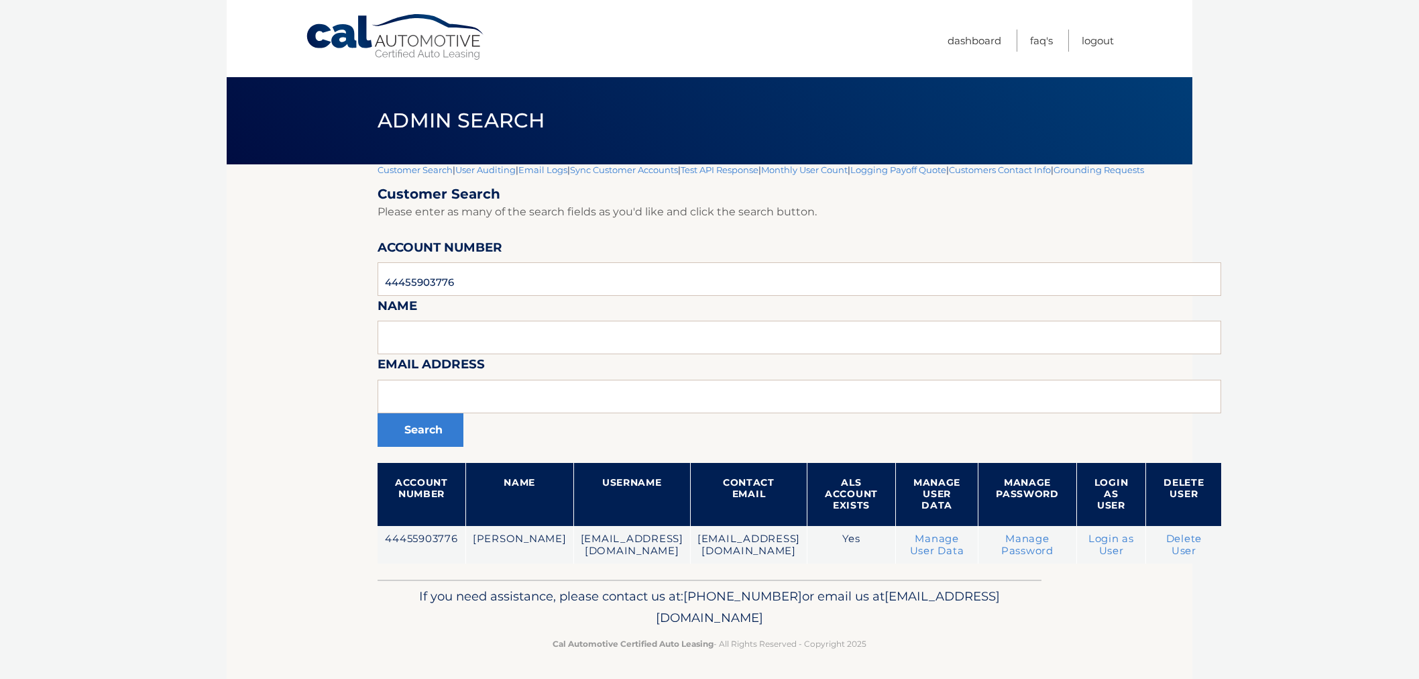
scroll to position [2, 0]
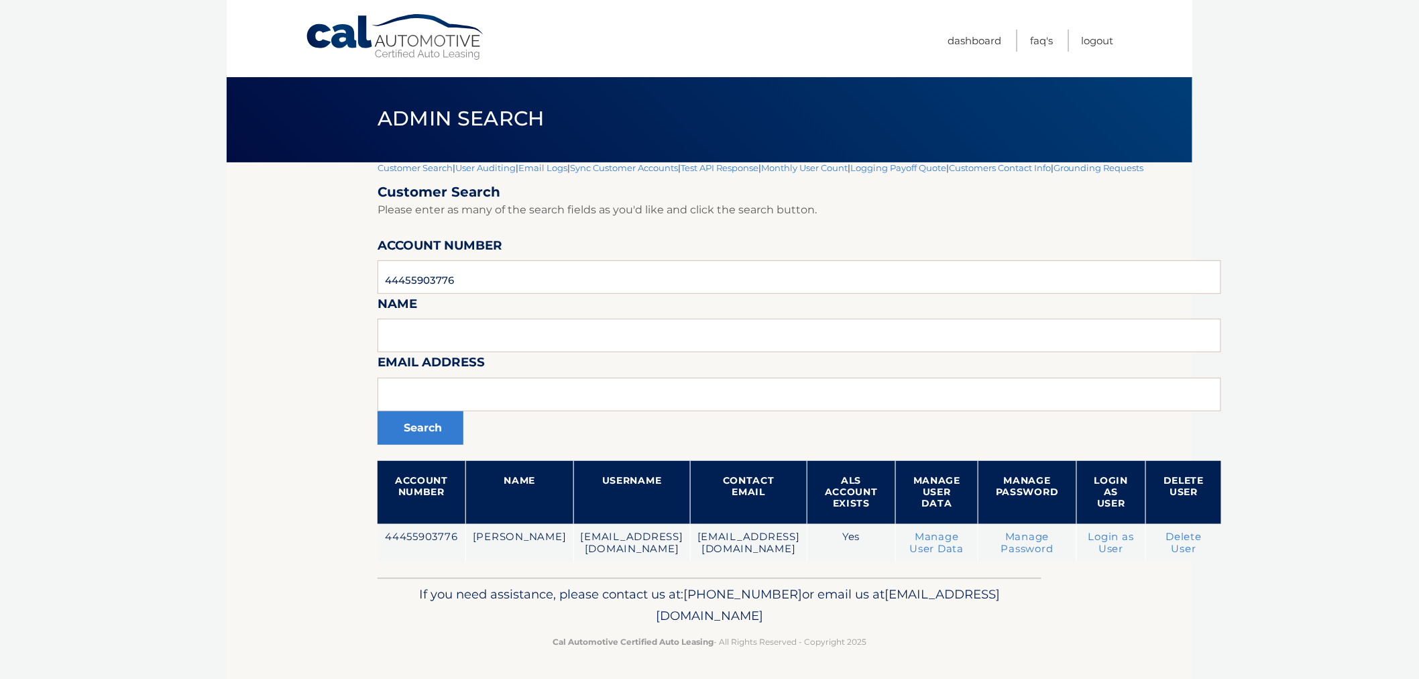
click at [607, 592] on p "If you need assistance, please contact us at: 609-807-3200 or email us at Custo…" at bounding box center [709, 604] width 646 height 43
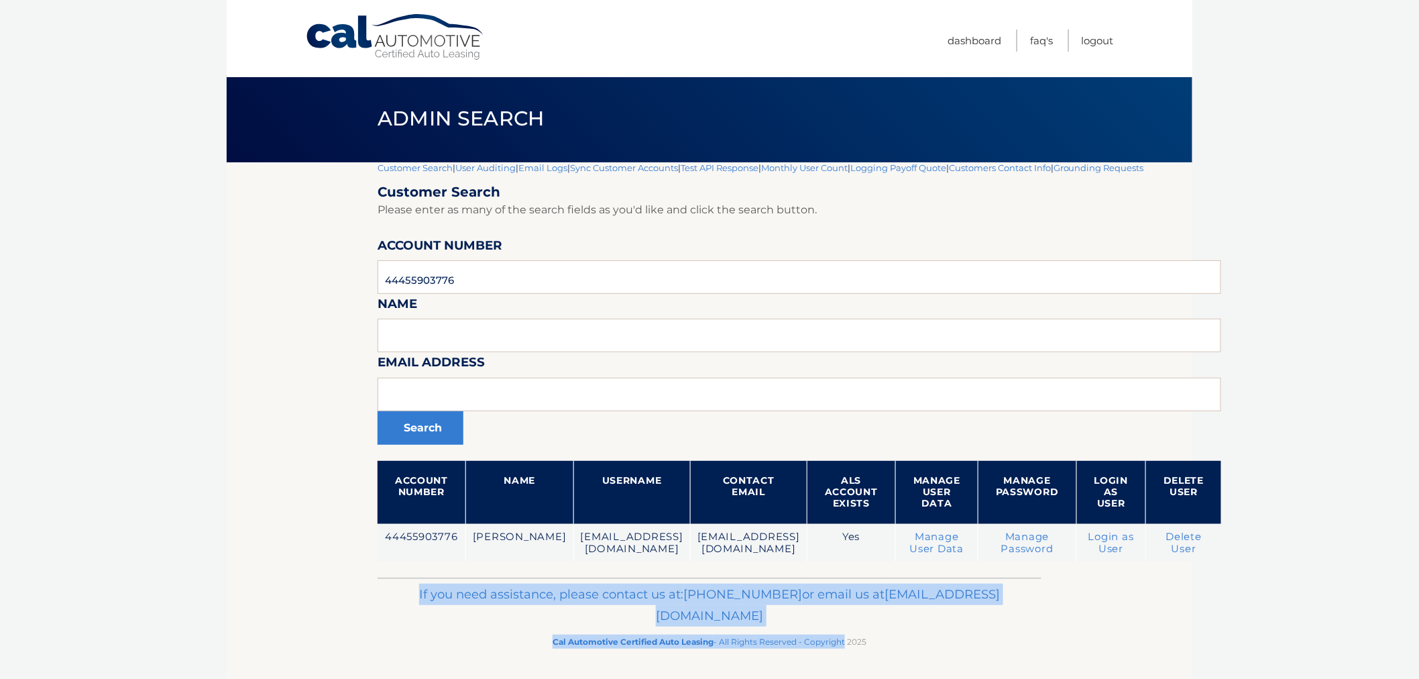
drag, startPoint x: 487, startPoint y: 585, endPoint x: 846, endPoint y: 668, distance: 368.4
click at [845, 668] on footer "If you need assistance, please contact us at: 609-807-3200 or email us at Custo…" at bounding box center [709, 628] width 965 height 102
click at [846, 668] on footer "If you need assistance, please contact us at: 609-807-3200 or email us at Custo…" at bounding box center [709, 628] width 965 height 102
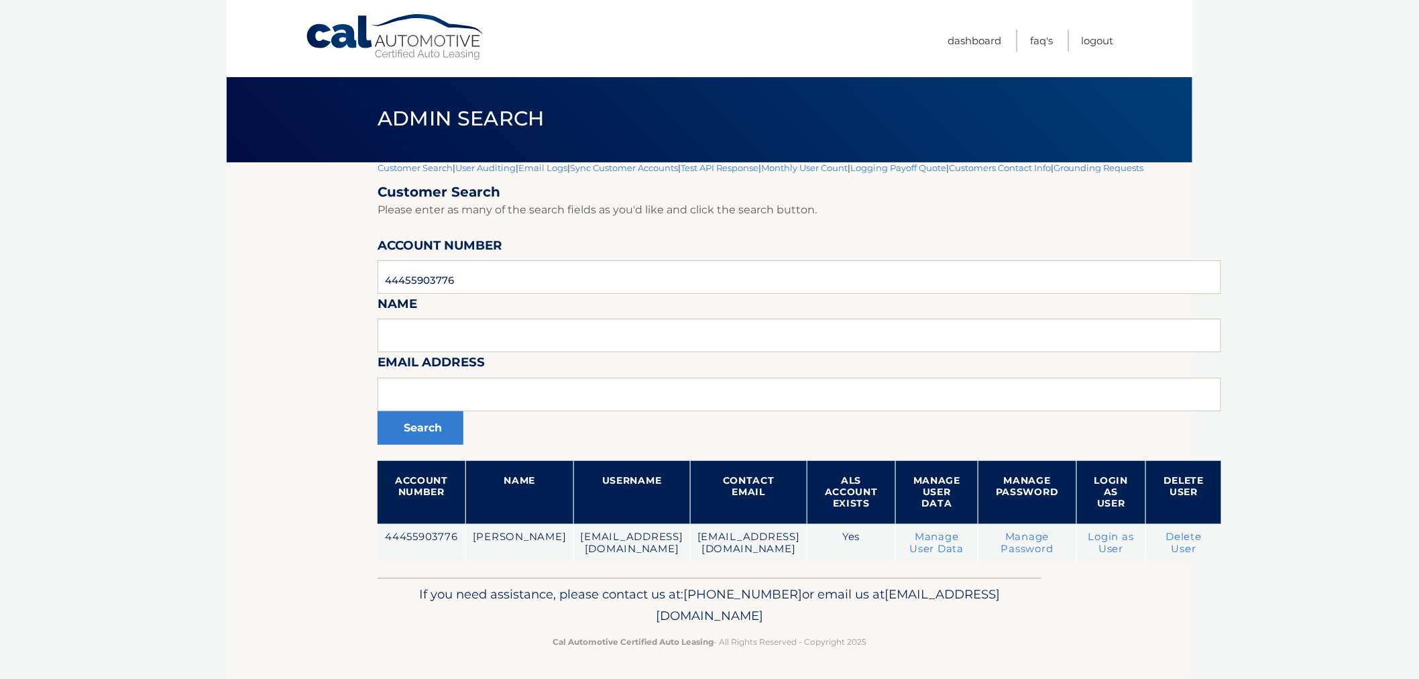
drag, startPoint x: 922, startPoint y: 638, endPoint x: 970, endPoint y: 571, distance: 81.7
click at [922, 617] on div "If you need assistance, please contact us at: 609-807-3200 or email us at Custo…" at bounding box center [709, 614] width 664 height 75
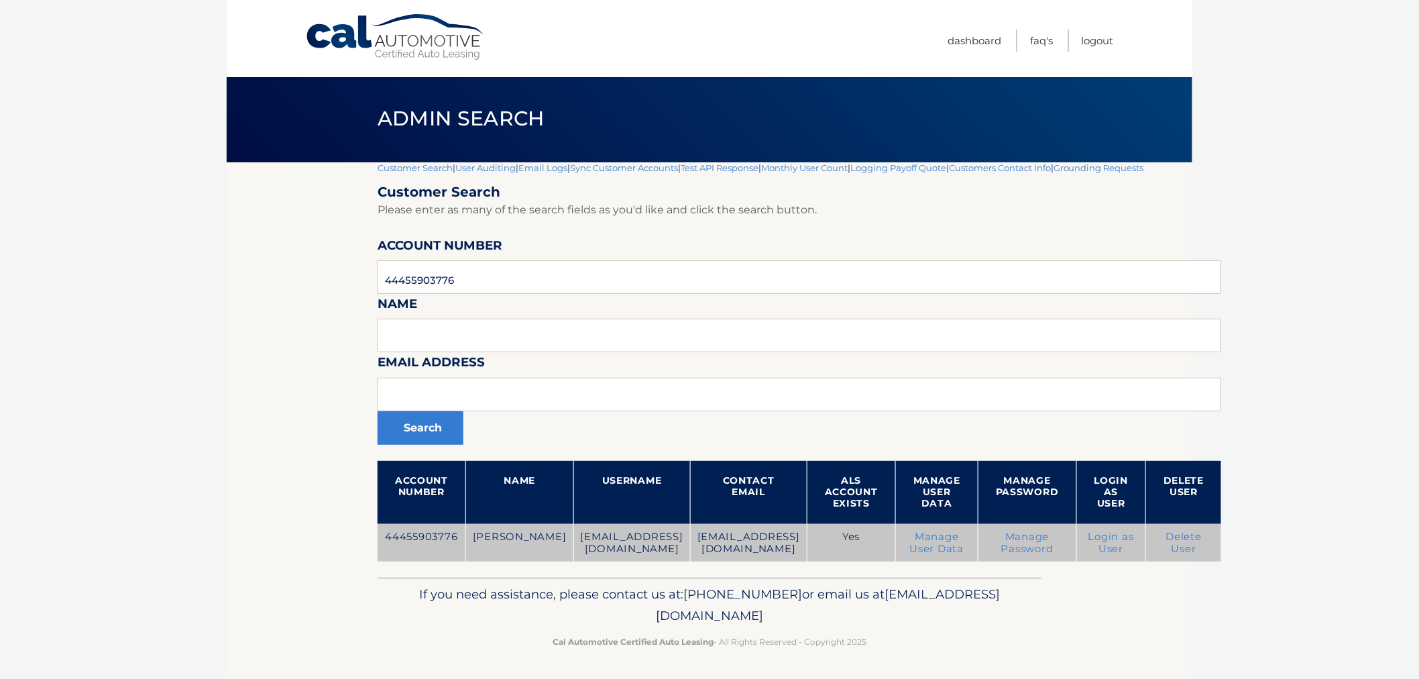
click at [1018, 541] on link "Manage Password" at bounding box center [1027, 542] width 52 height 24
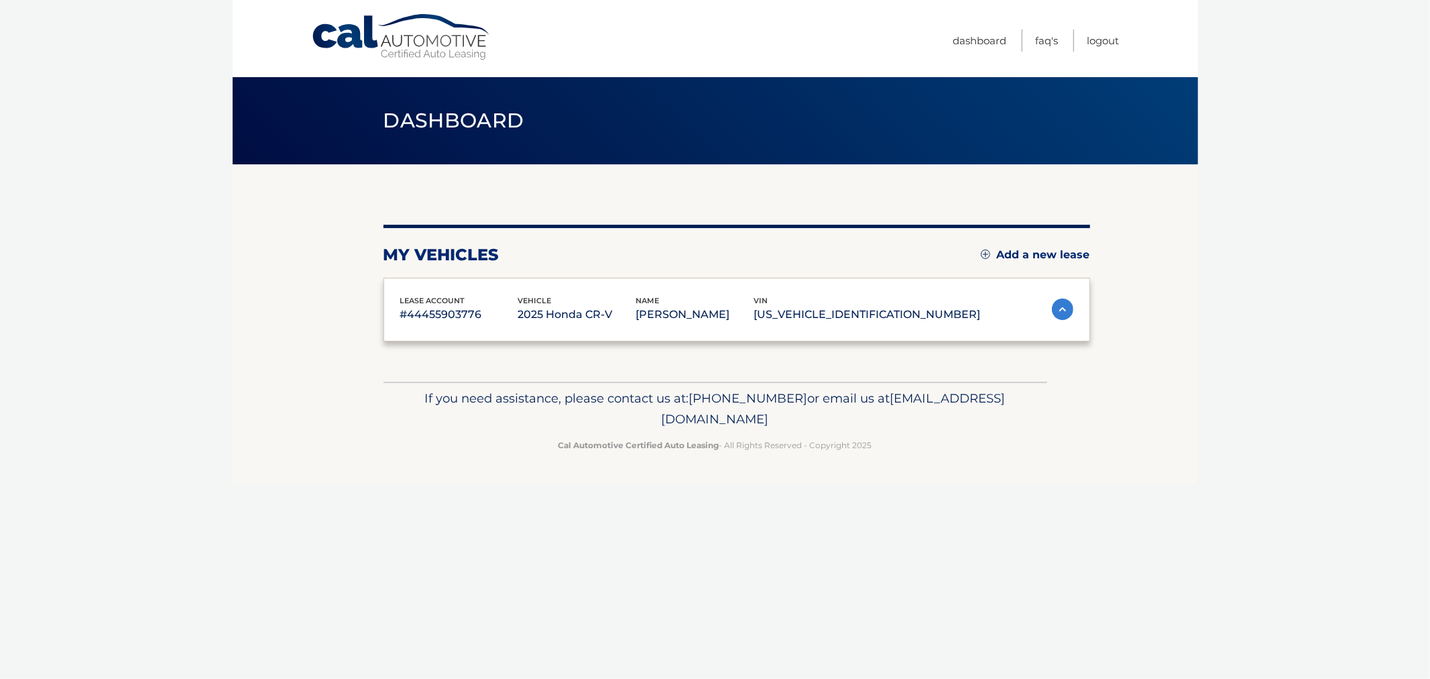
click at [231, 335] on body "Cal Automotive Menu Dashboard FAQ's Logout" at bounding box center [715, 339] width 1430 height 679
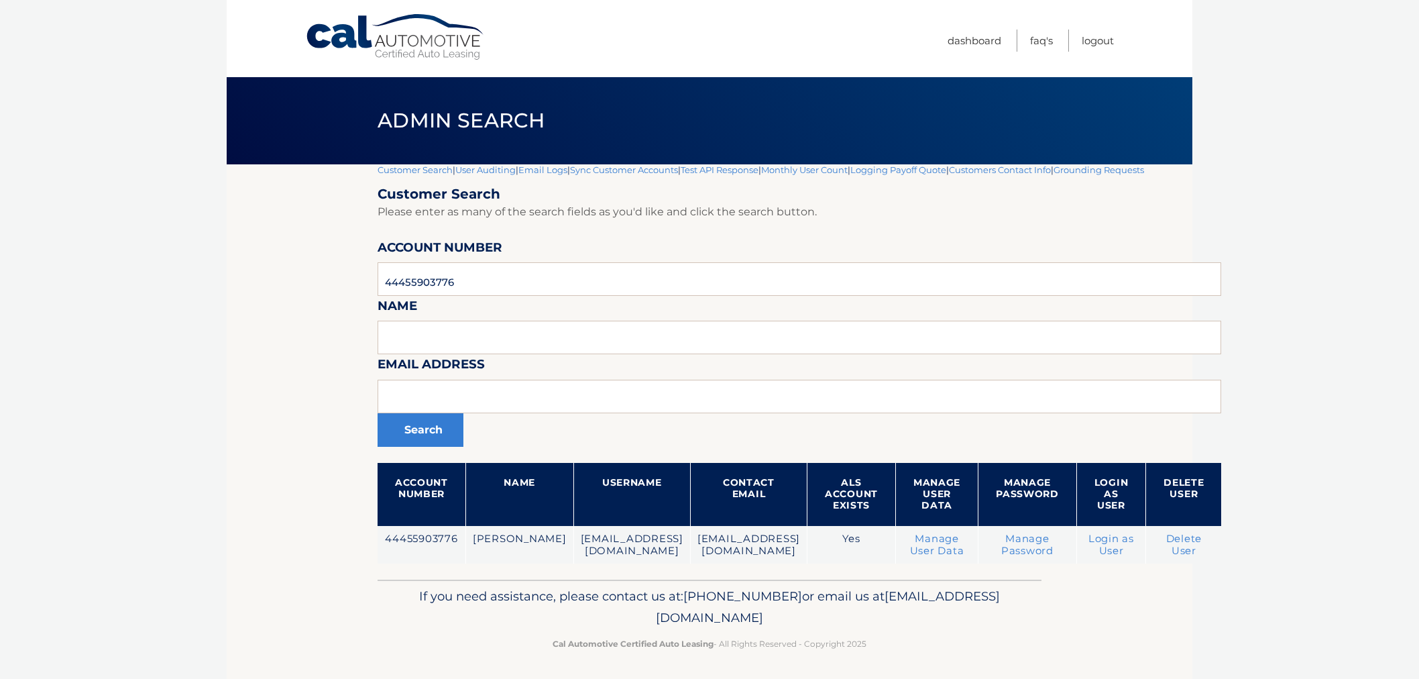
scroll to position [2, 0]
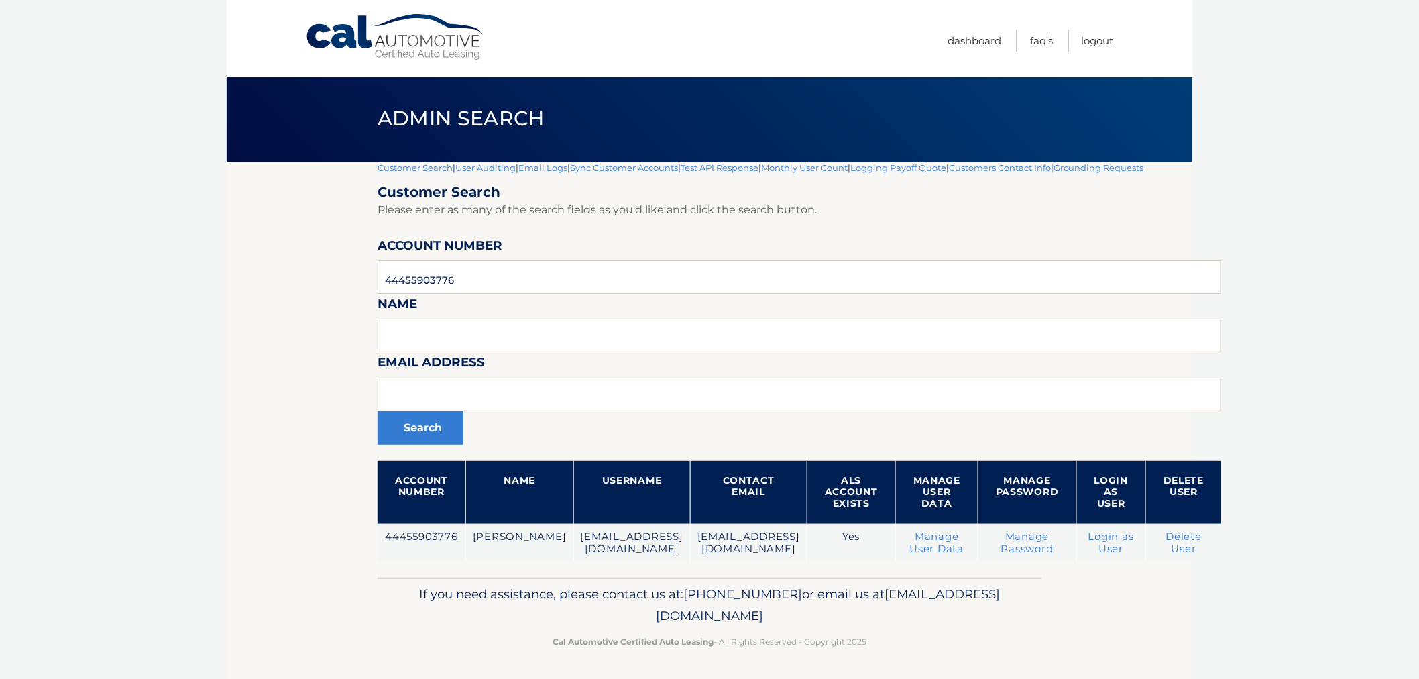
drag, startPoint x: 945, startPoint y: 617, endPoint x: 913, endPoint y: 621, distance: 33.1
click at [945, 616] on p "If you need assistance, please contact us at: 609-807-3200 or email us at Custo…" at bounding box center [709, 604] width 646 height 43
drag, startPoint x: 896, startPoint y: 625, endPoint x: 889, endPoint y: 624, distance: 7.4
click at [894, 625] on p "If you need assistance, please contact us at: 609-807-3200 or email us at Custo…" at bounding box center [709, 604] width 646 height 43
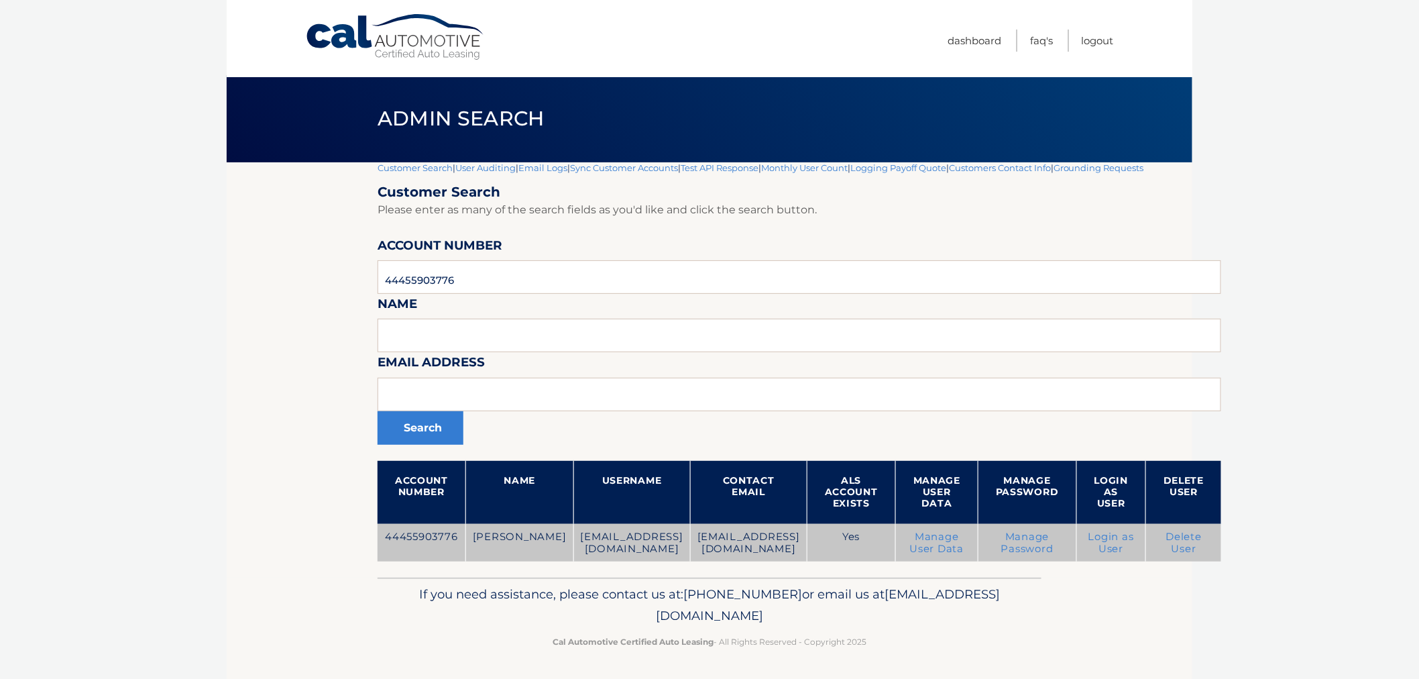
click at [595, 527] on td "ggpcsanz@gmail.com" at bounding box center [631, 543] width 117 height 38
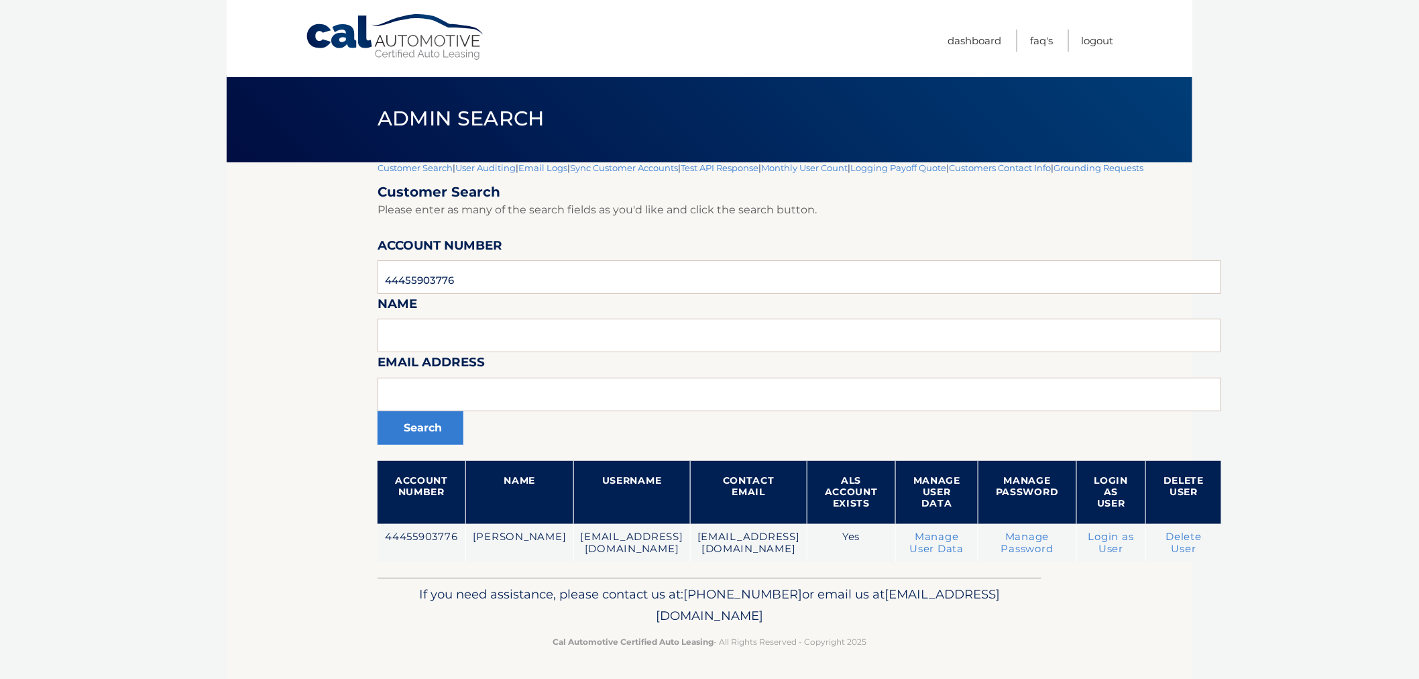
drag, startPoint x: 917, startPoint y: 593, endPoint x: 923, endPoint y: 597, distance: 7.3
click at [917, 595] on p "If you need assistance, please contact us at: 609-807-3200 or email us at Custo…" at bounding box center [709, 604] width 646 height 43
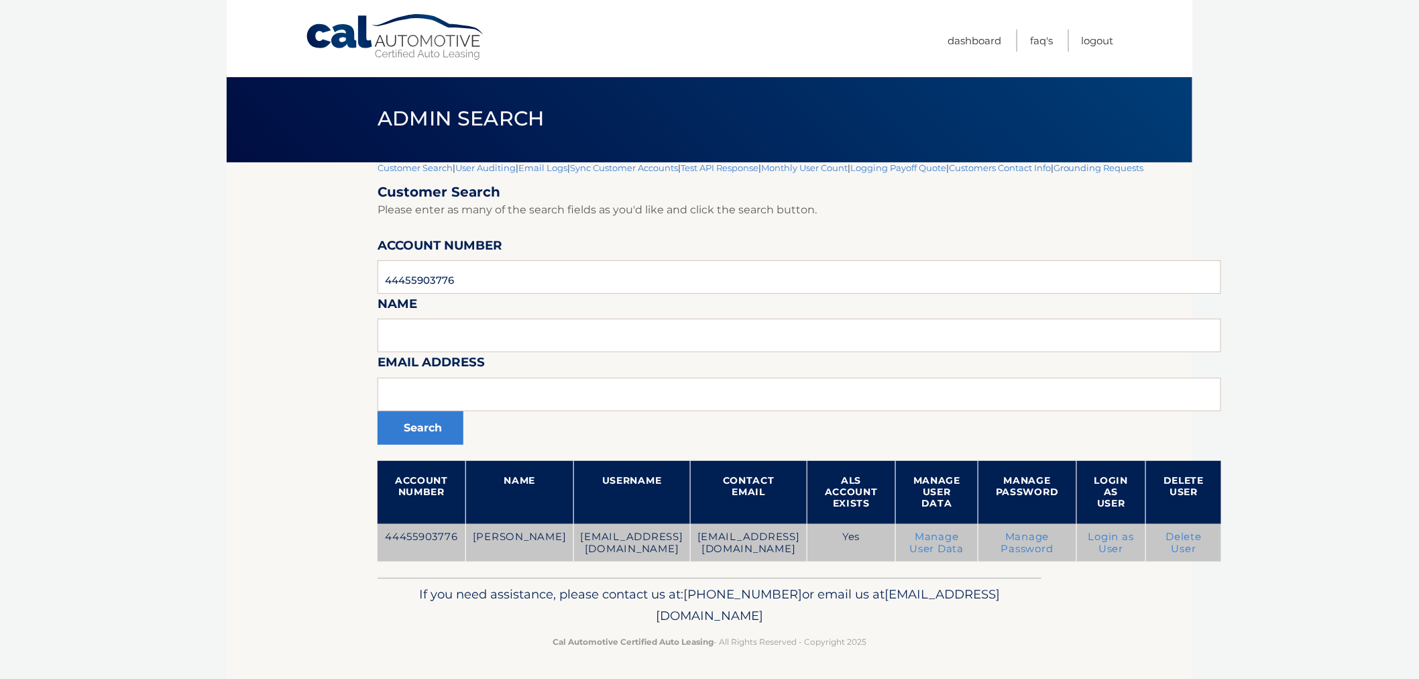
click at [1014, 544] on link "Manage Password" at bounding box center [1027, 542] width 52 height 24
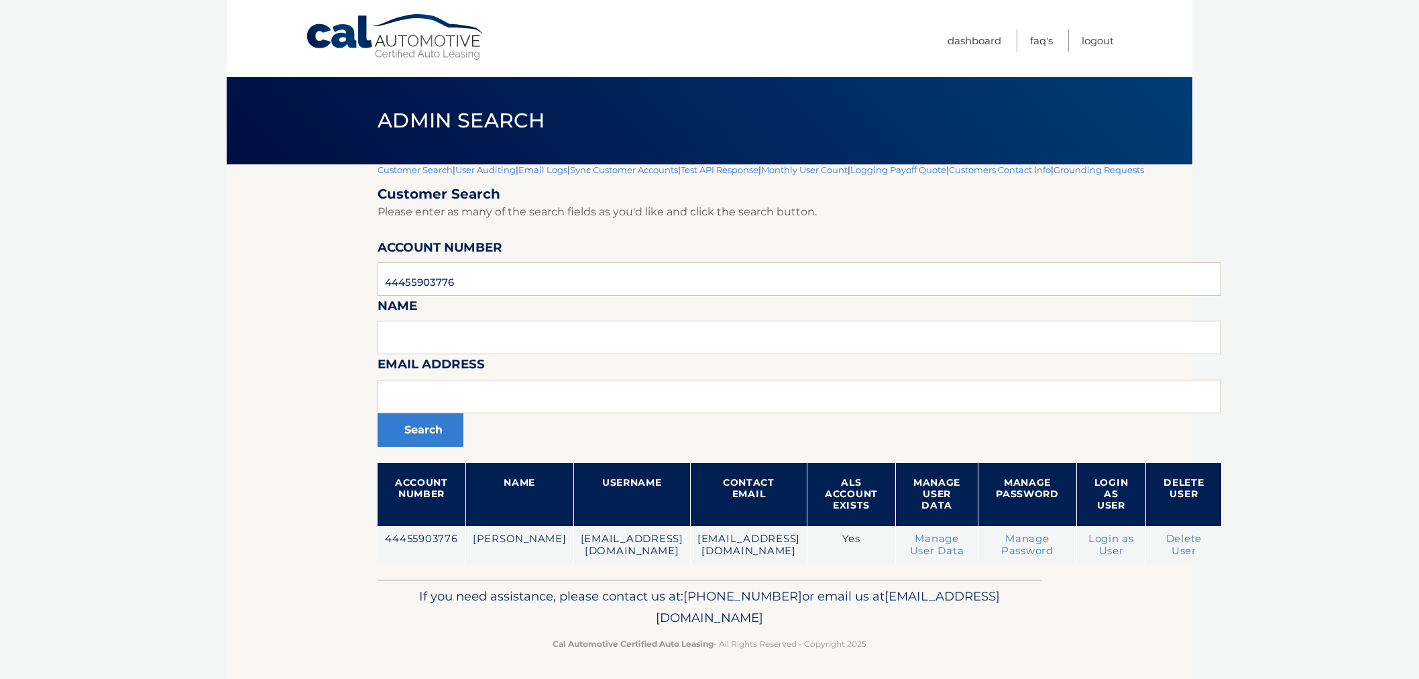
scroll to position [2, 0]
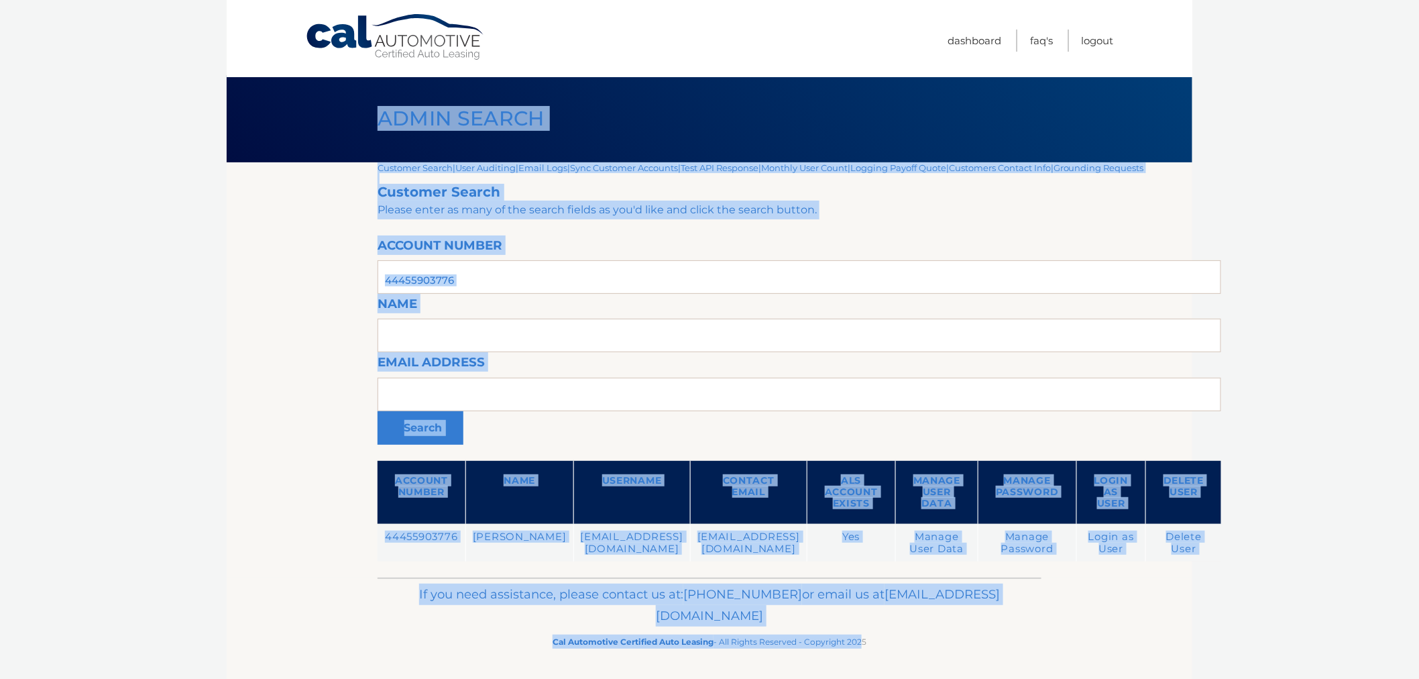
drag, startPoint x: 404, startPoint y: 121, endPoint x: 861, endPoint y: 638, distance: 689.2
click at [861, 638] on div "Cal Automotive Menu Dashboard FAQ's Logout |" at bounding box center [709, 337] width 965 height 679
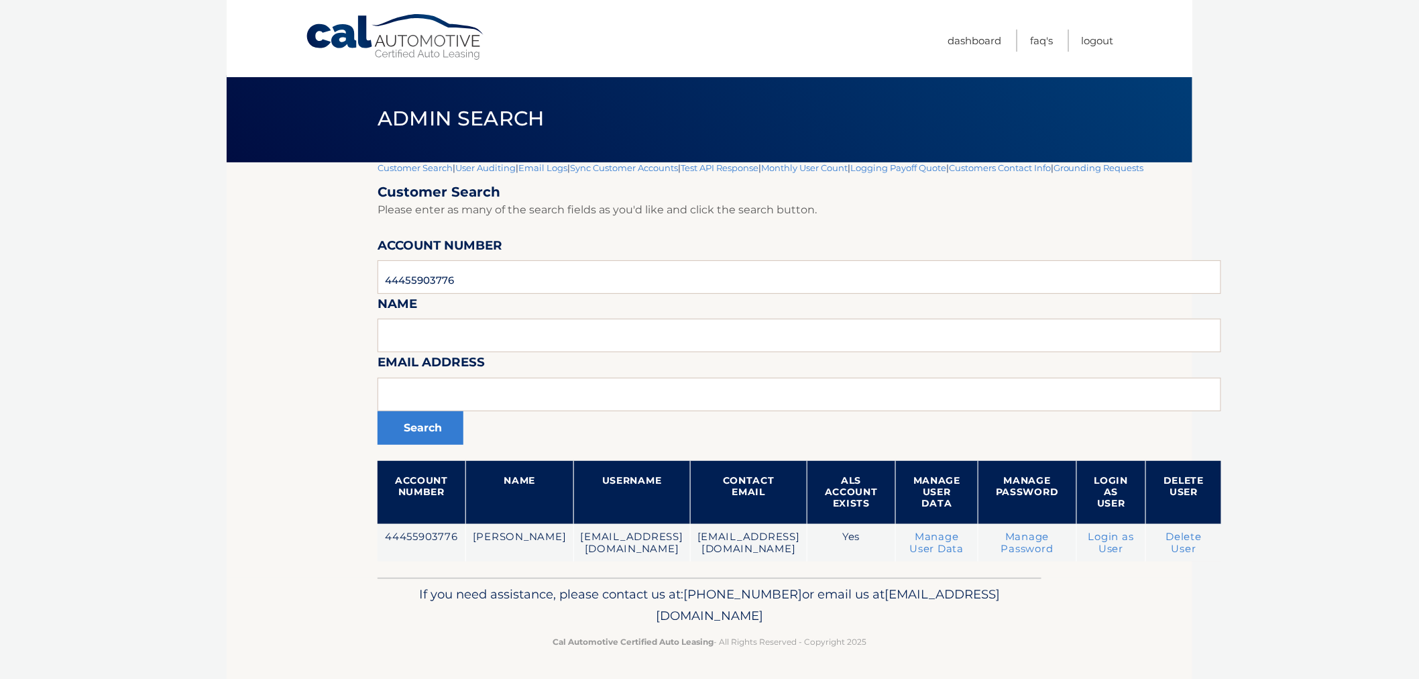
click at [897, 640] on p "Cal Automotive Certified Auto Leasing - All Rights Reserved - Copyright 2025" at bounding box center [709, 641] width 646 height 14
drag, startPoint x: 896, startPoint y: 637, endPoint x: 373, endPoint y: 108, distance: 743.4
click at [384, 107] on div "Cal Automotive Menu Dashboard FAQ's Logout |" at bounding box center [709, 337] width 965 height 679
click at [373, 108] on h1 "Admin Search" at bounding box center [461, 119] width 197 height 36
click at [1085, 35] on link "Logout" at bounding box center [1097, 41] width 32 height 22
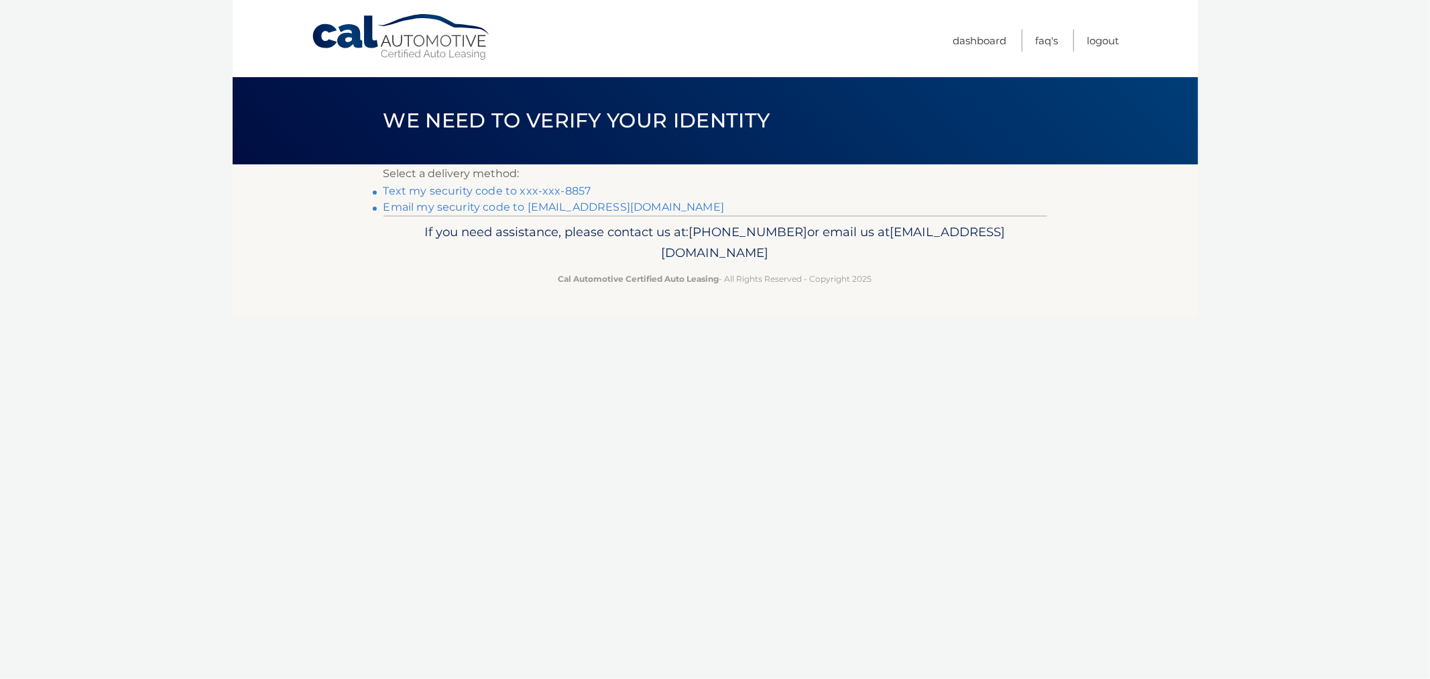
click at [520, 189] on link "Text my security code to xxx-xxx-8857" at bounding box center [488, 190] width 208 height 13
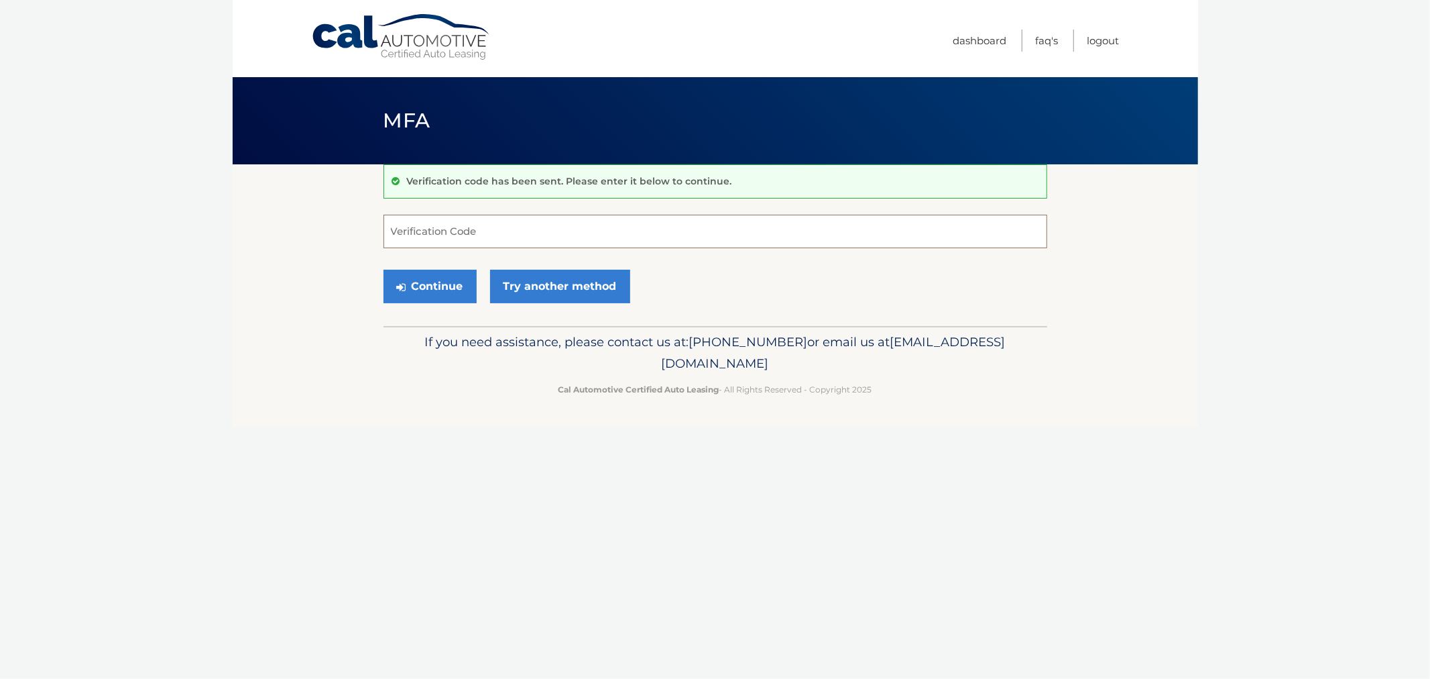
click at [423, 226] on input "Verification Code" at bounding box center [716, 232] width 664 height 34
click at [516, 278] on link "Try another method" at bounding box center [560, 287] width 140 height 34
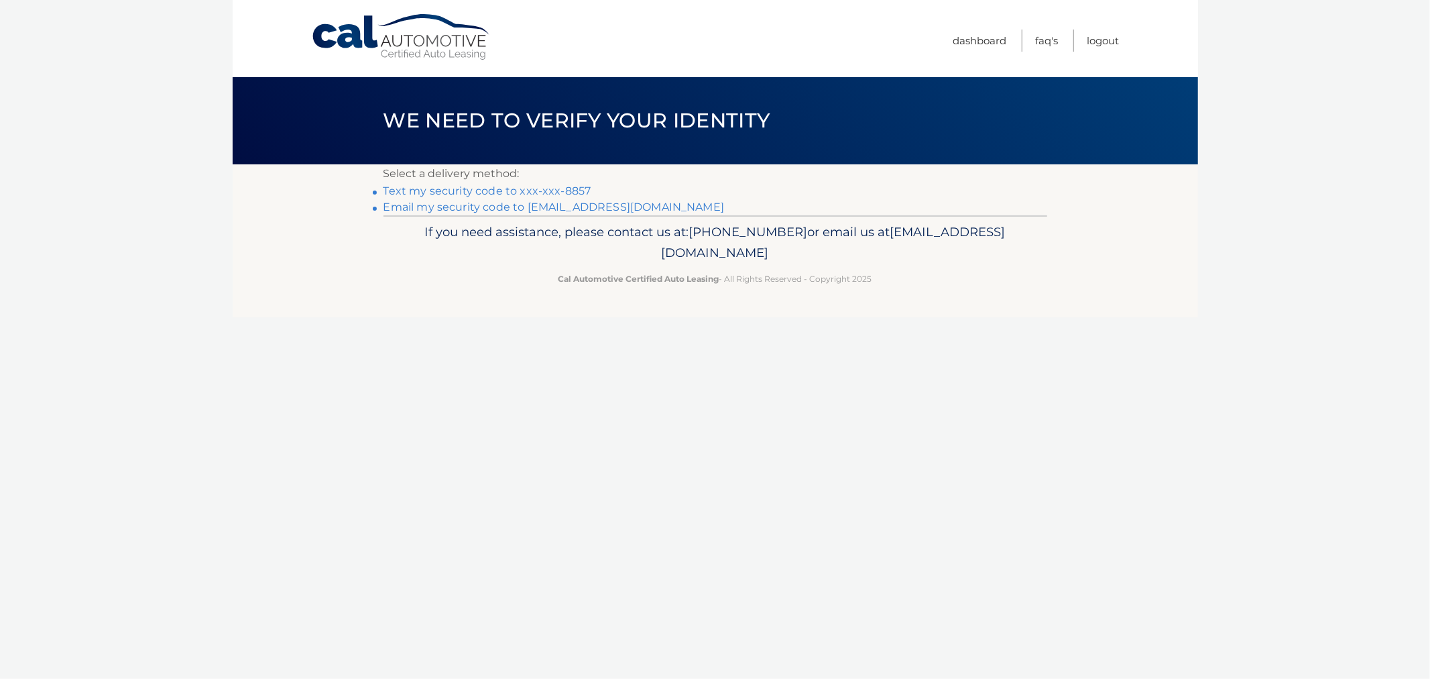
click at [508, 189] on link "Text my security code to xxx-xxx-8857" at bounding box center [488, 190] width 208 height 13
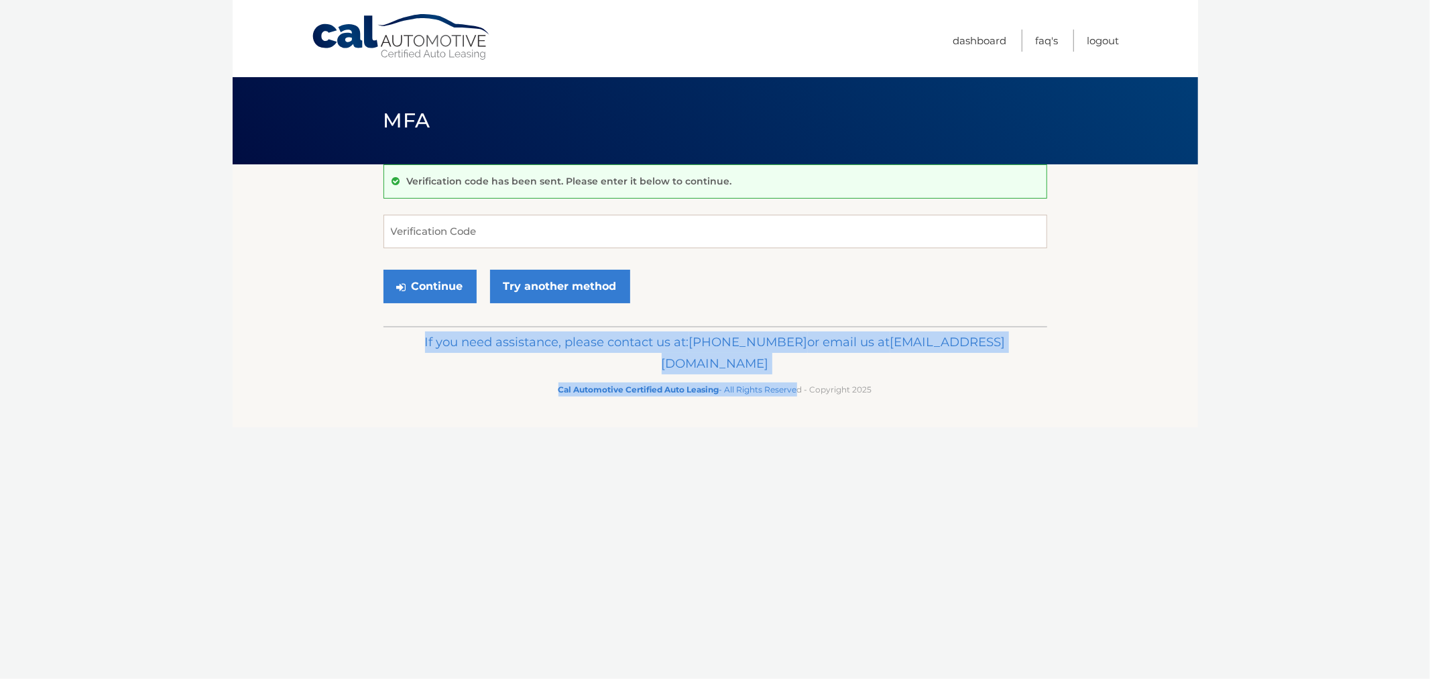
drag, startPoint x: 468, startPoint y: 351, endPoint x: 811, endPoint y: 416, distance: 349.4
click at [800, 418] on footer "If you need assistance, please contact us at: 609-807-3200 or email us at Custo…" at bounding box center [715, 377] width 965 height 102
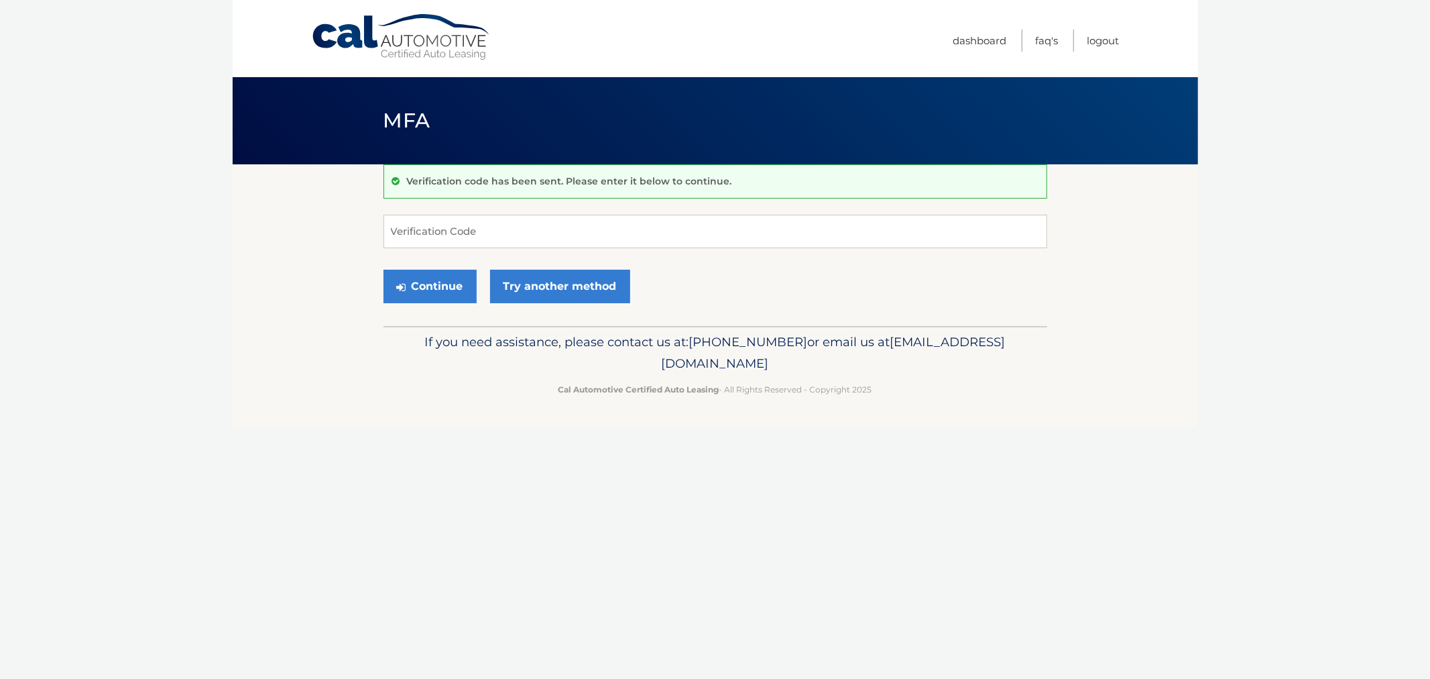
click at [890, 408] on footer "If you need assistance, please contact us at: 609-807-3200 or email us at Custo…" at bounding box center [715, 377] width 965 height 102
click at [551, 278] on link "Try another method" at bounding box center [560, 287] width 140 height 34
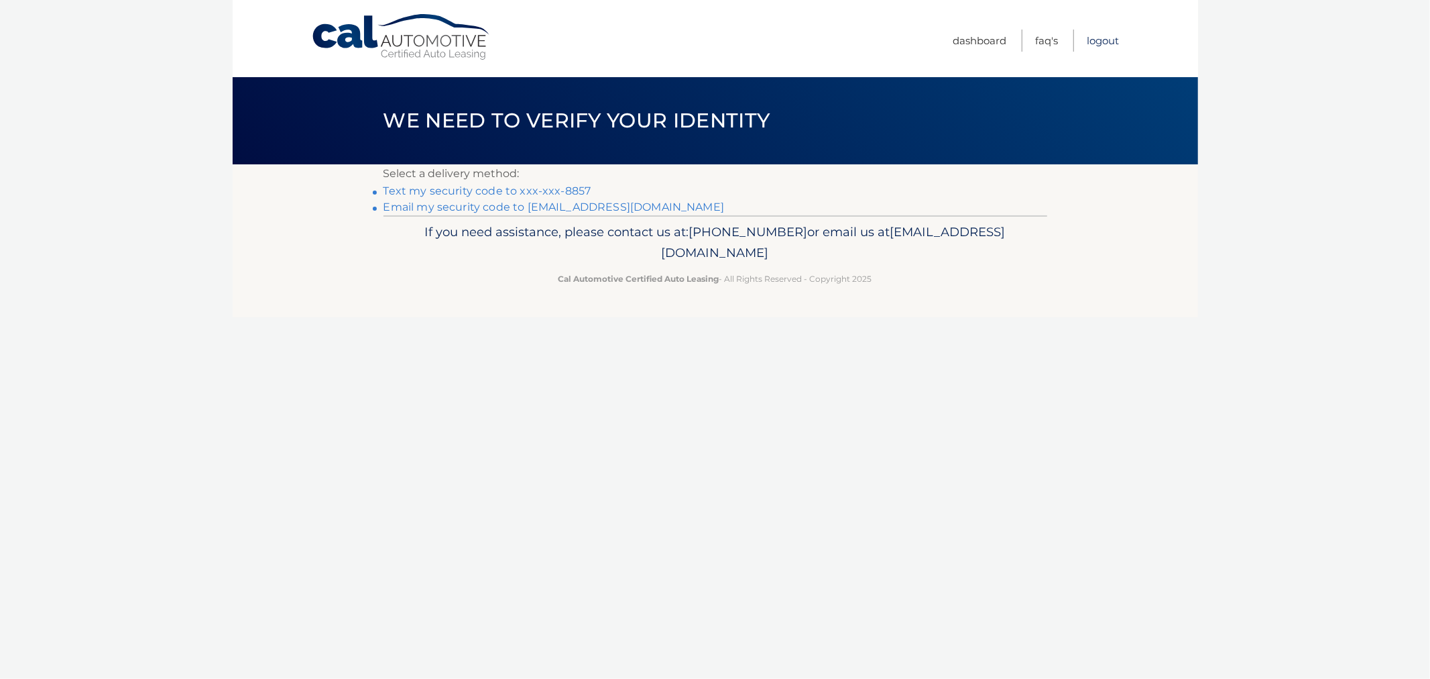
click at [1093, 41] on link "Logout" at bounding box center [1104, 41] width 32 height 22
drag, startPoint x: 528, startPoint y: 182, endPoint x: 521, endPoint y: 185, distance: 7.5
click at [522, 184] on div "Select a delivery method: Text my security code to xxx-xxx-8857 Email my securi…" at bounding box center [716, 189] width 664 height 51
click at [520, 188] on link "Text my security code to xxx-xxx-8857" at bounding box center [488, 190] width 208 height 13
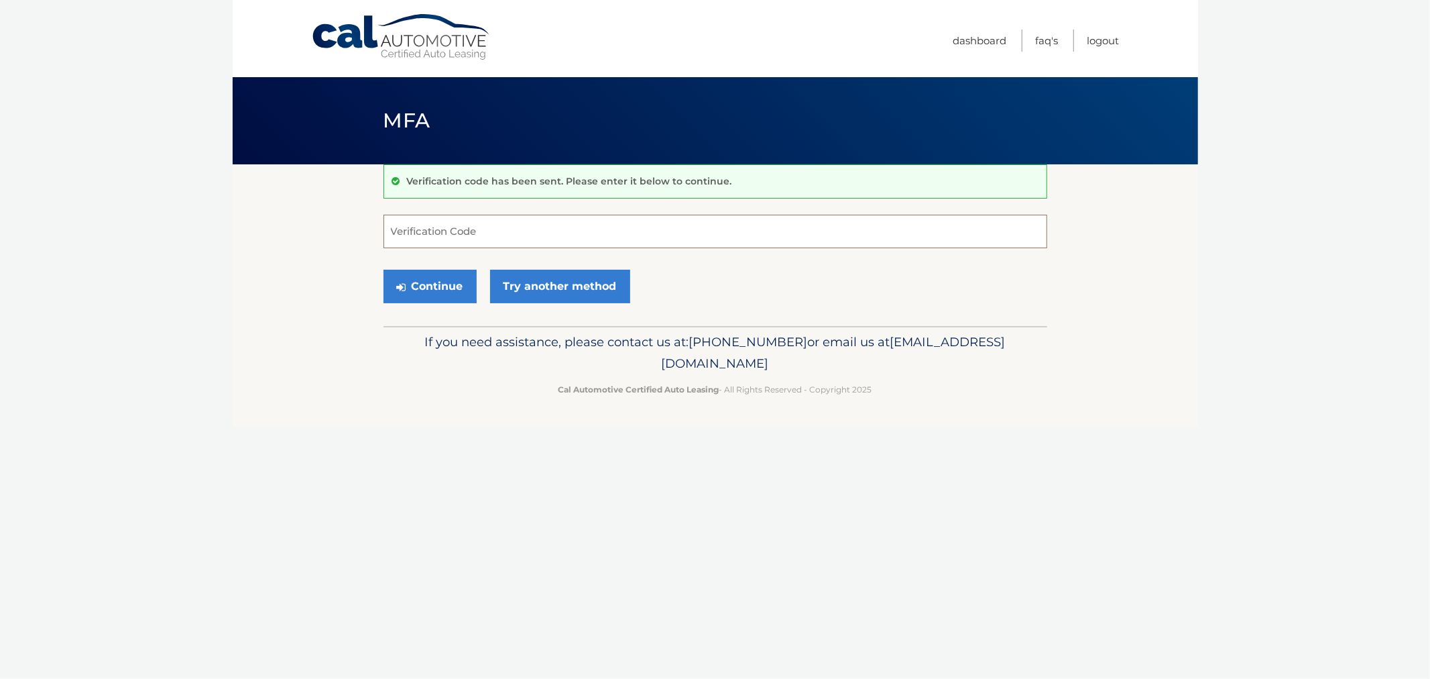
click at [587, 216] on input "Verification Code" at bounding box center [716, 232] width 664 height 34
click at [526, 282] on link "Try another method" at bounding box center [560, 287] width 140 height 34
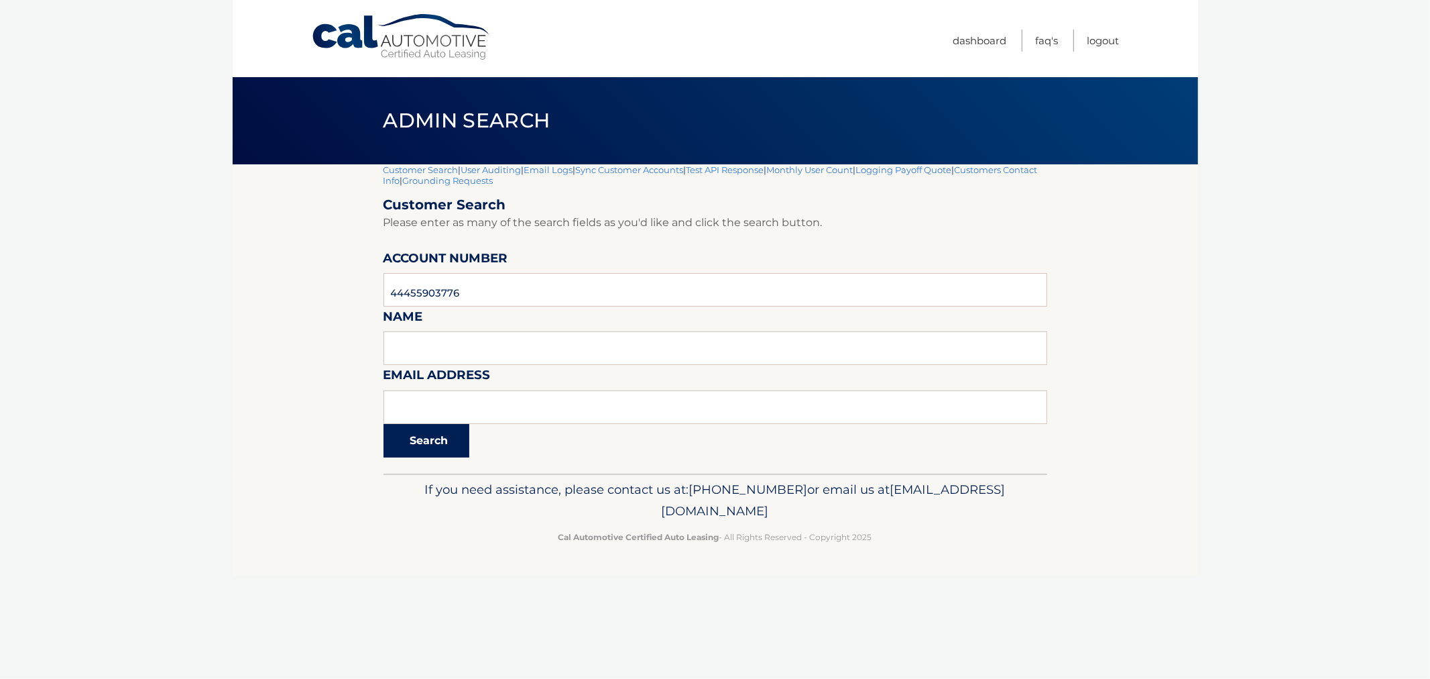
type input "44455903776"
click at [416, 437] on button "Search" at bounding box center [427, 441] width 86 height 34
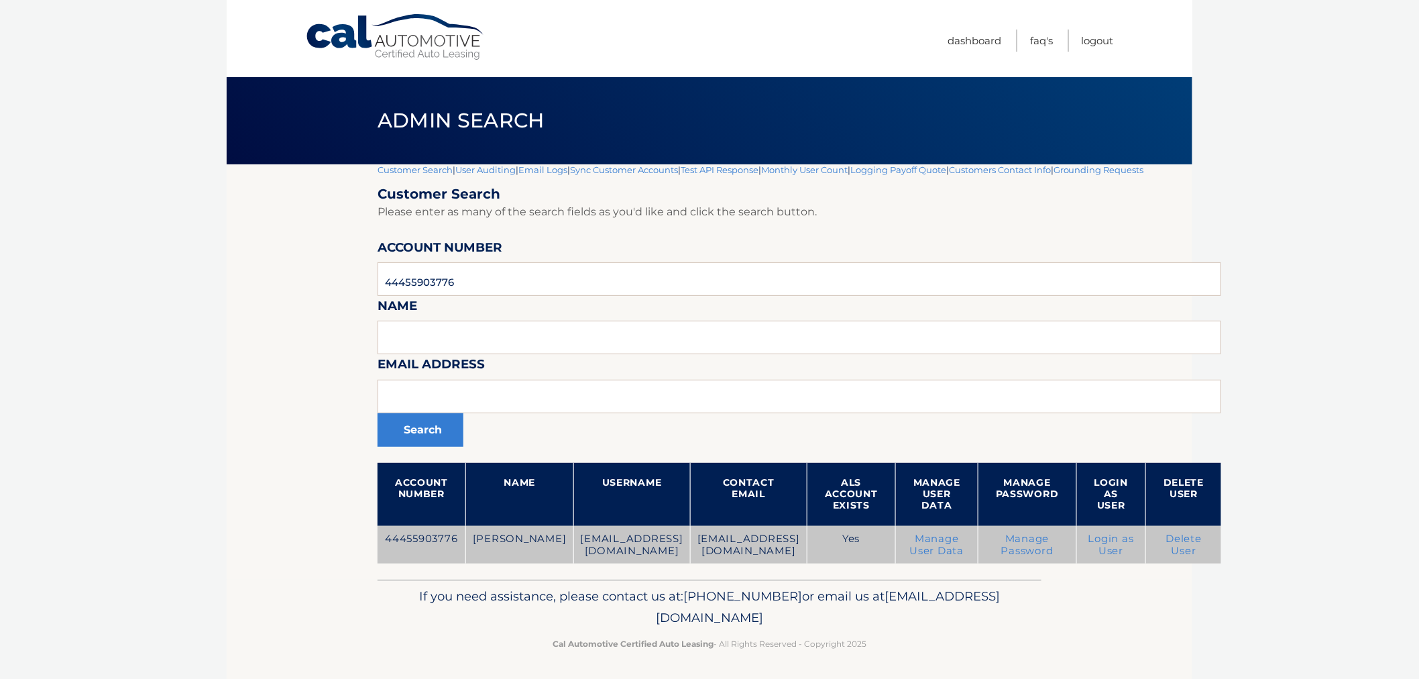
click at [1020, 541] on link "Manage Password" at bounding box center [1027, 544] width 52 height 24
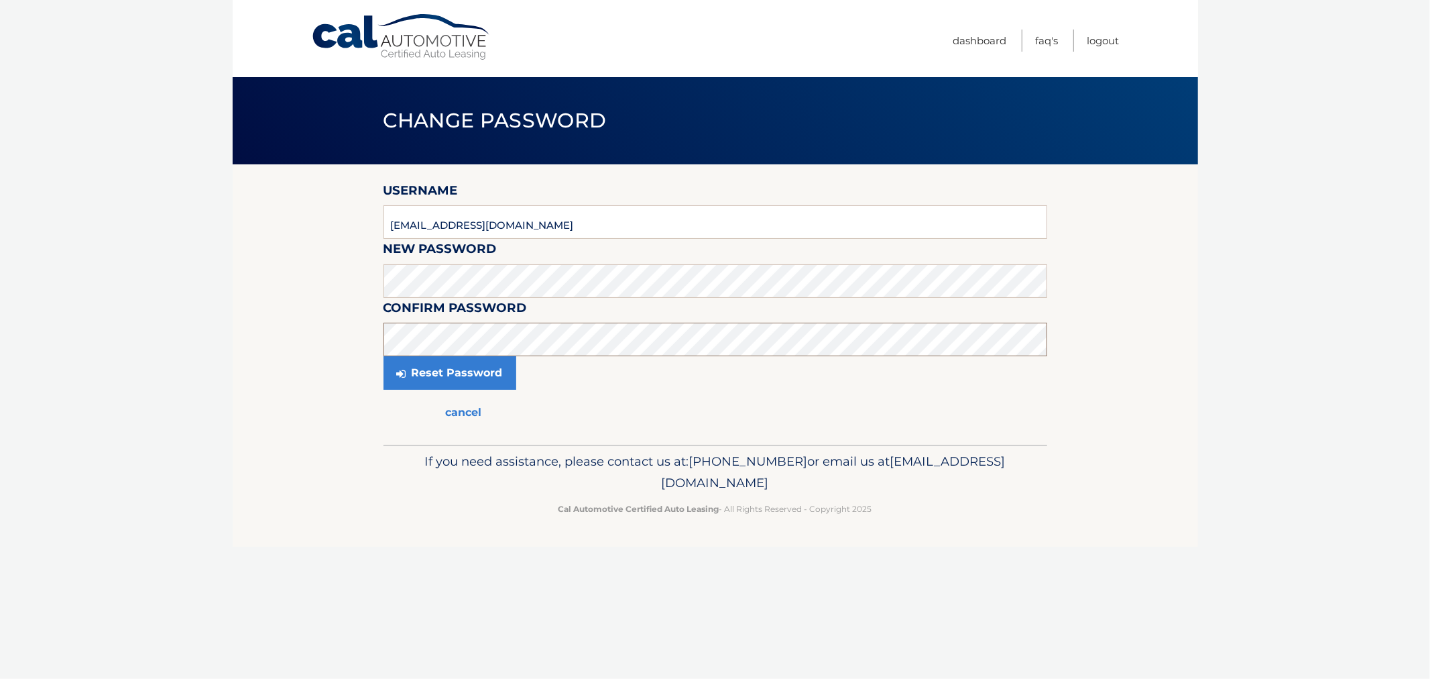
click at [384, 356] on button "Reset Password" at bounding box center [450, 373] width 133 height 34
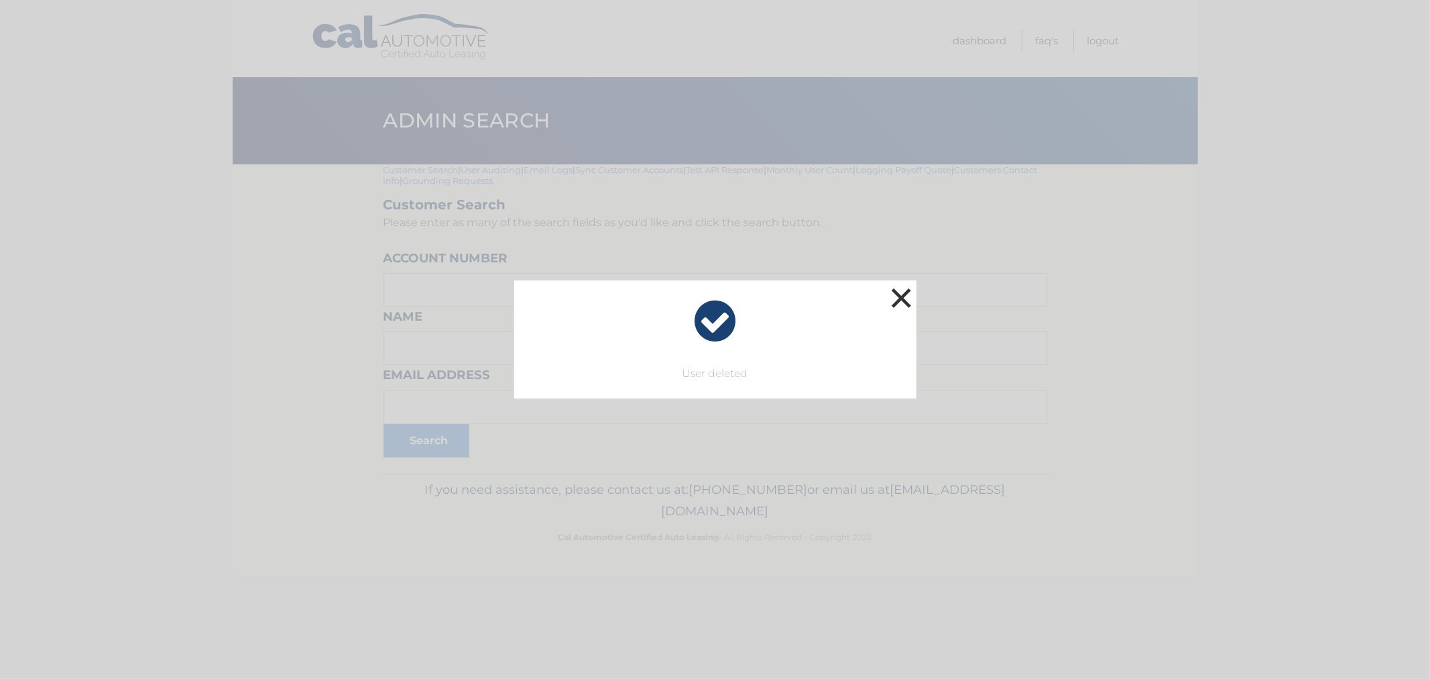
click at [894, 298] on button "×" at bounding box center [901, 297] width 27 height 27
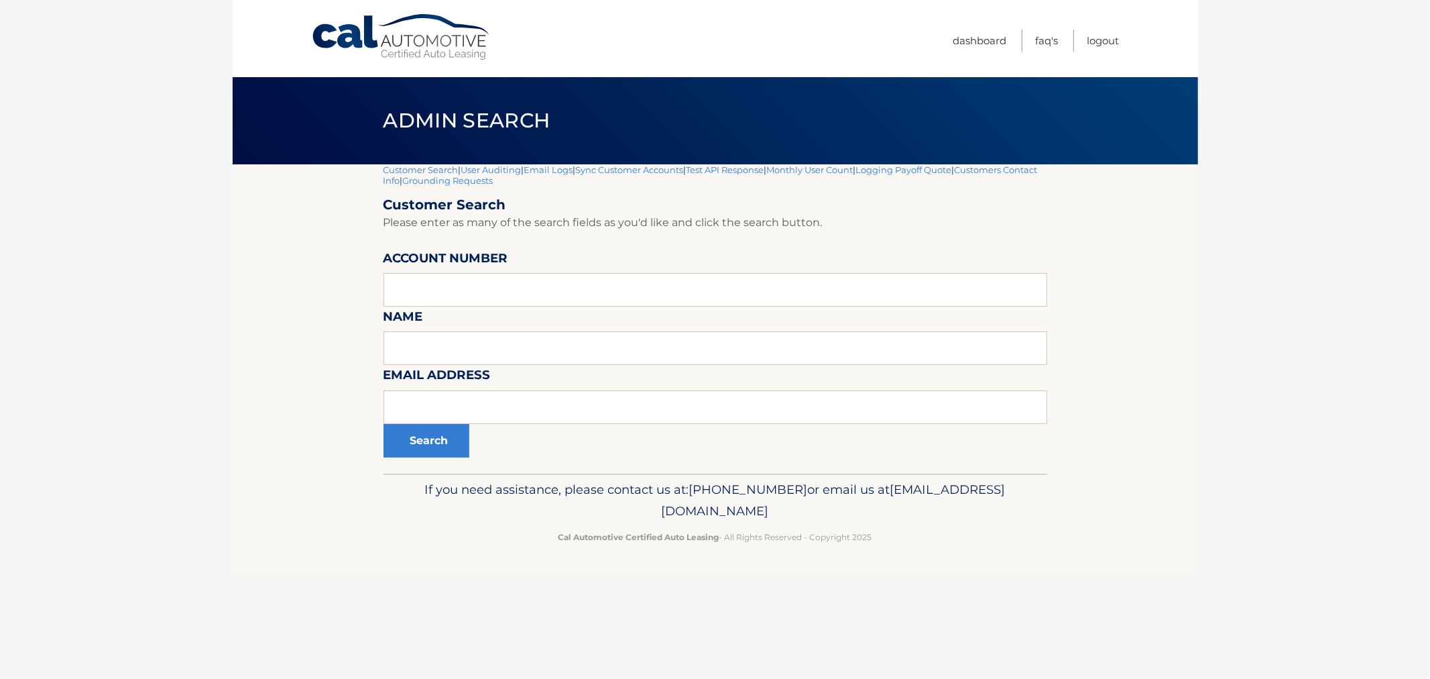
drag, startPoint x: 997, startPoint y: 565, endPoint x: 359, endPoint y: 152, distance: 760.3
click at [364, 166] on div "Cal Automotive Menu Dashboard FAQ's Logout |" at bounding box center [715, 339] width 965 height 679
click at [339, 115] on div "Admin Search" at bounding box center [715, 120] width 965 height 87
drag, startPoint x: 372, startPoint y: 115, endPoint x: 913, endPoint y: 584, distance: 715.8
click at [900, 585] on div "Cal Automotive Menu Dashboard FAQ's Logout |" at bounding box center [715, 339] width 965 height 679
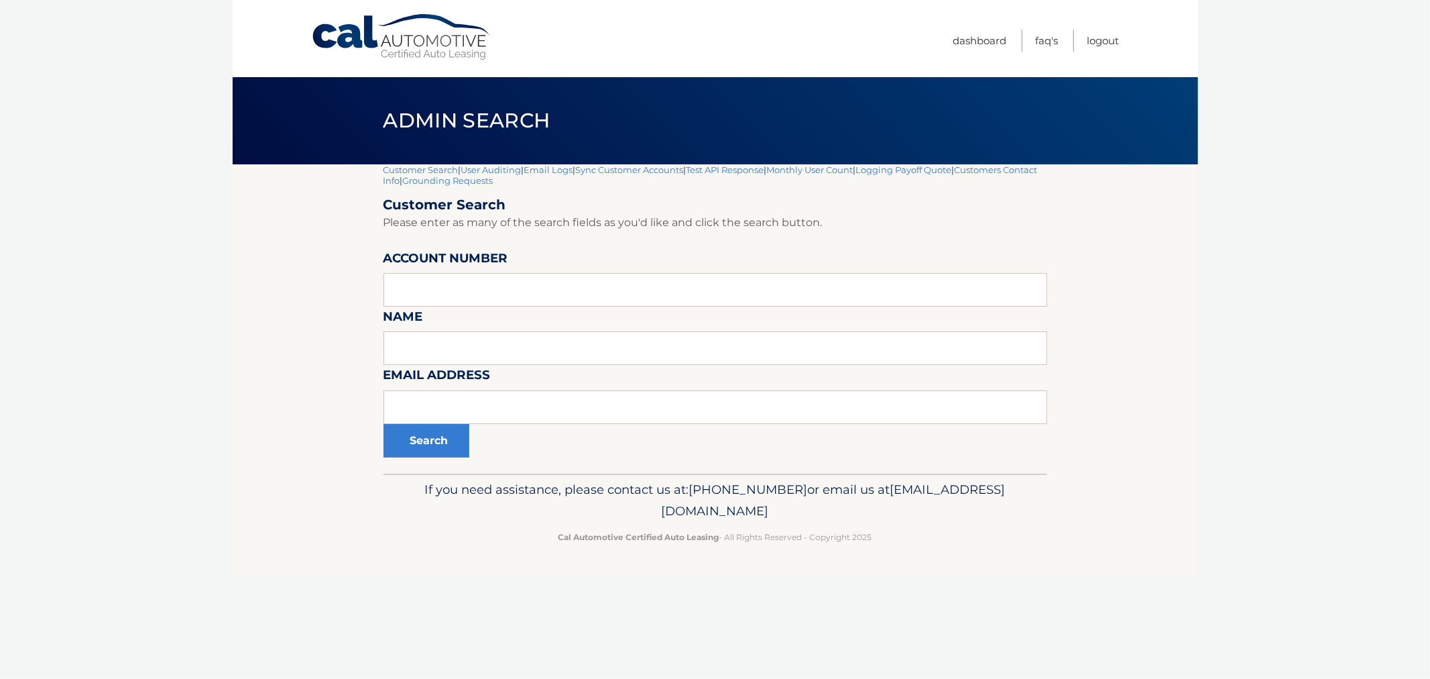
click at [922, 561] on footer "If you need assistance, please contact us at: [PHONE_NUMBER] or email us at [EM…" at bounding box center [715, 524] width 965 height 102
click at [904, 561] on footer "If you need assistance, please contact us at: [PHONE_NUMBER] or email us at [EM…" at bounding box center [715, 524] width 965 height 102
drag, startPoint x: 984, startPoint y: 501, endPoint x: 369, endPoint y: 216, distance: 677.7
click at [369, 216] on div "Cal Automotive Menu Dashboard FAQ's Logout |" at bounding box center [715, 339] width 965 height 679
drag, startPoint x: 351, startPoint y: 131, endPoint x: 369, endPoint y: 119, distance: 22.1
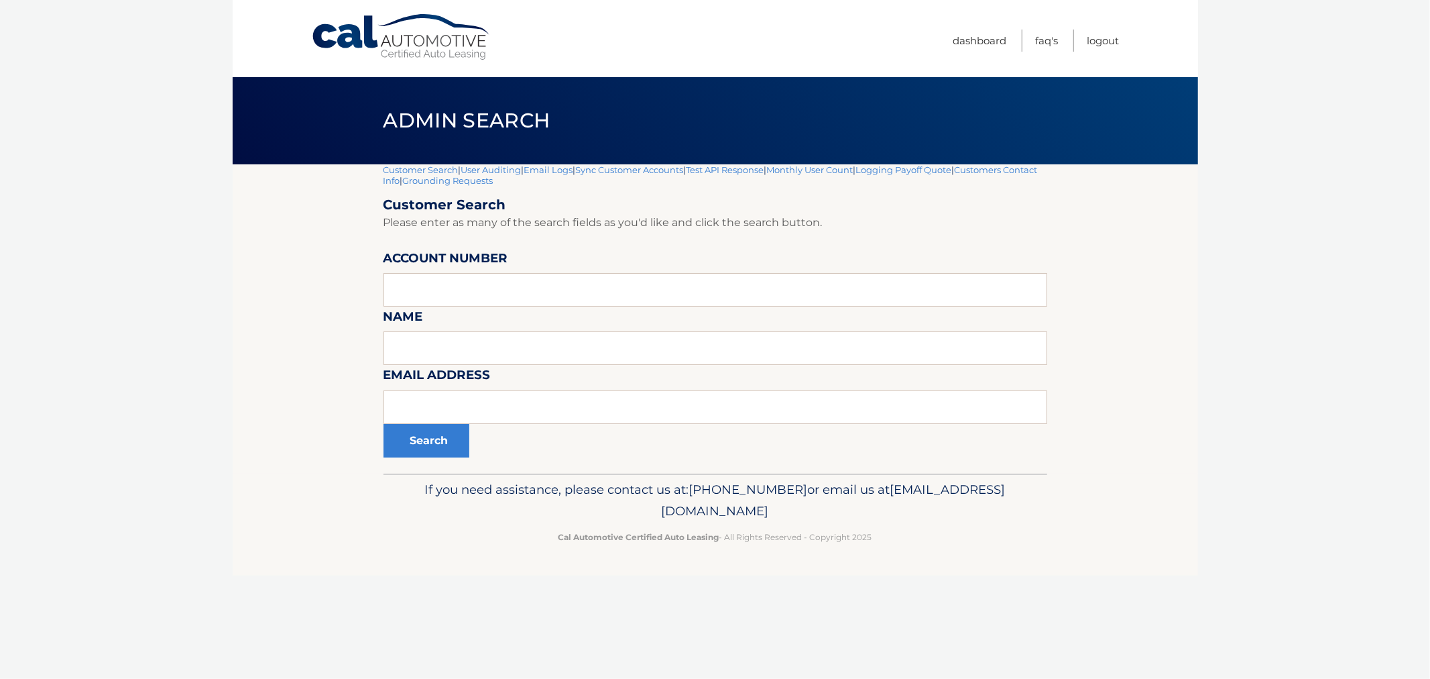
click at [351, 131] on div "Admin Search" at bounding box center [715, 120] width 965 height 87
drag, startPoint x: 565, startPoint y: 207, endPoint x: 892, endPoint y: 580, distance: 496.5
click at [888, 593] on div "Cal Automotive Menu Dashboard FAQ's Logout |" at bounding box center [715, 339] width 965 height 679
click at [905, 548] on footer "If you need assistance, please contact us at: [PHONE_NUMBER] or email us at [EM…" at bounding box center [715, 524] width 965 height 102
drag, startPoint x: 951, startPoint y: 561, endPoint x: 380, endPoint y: 127, distance: 716.8
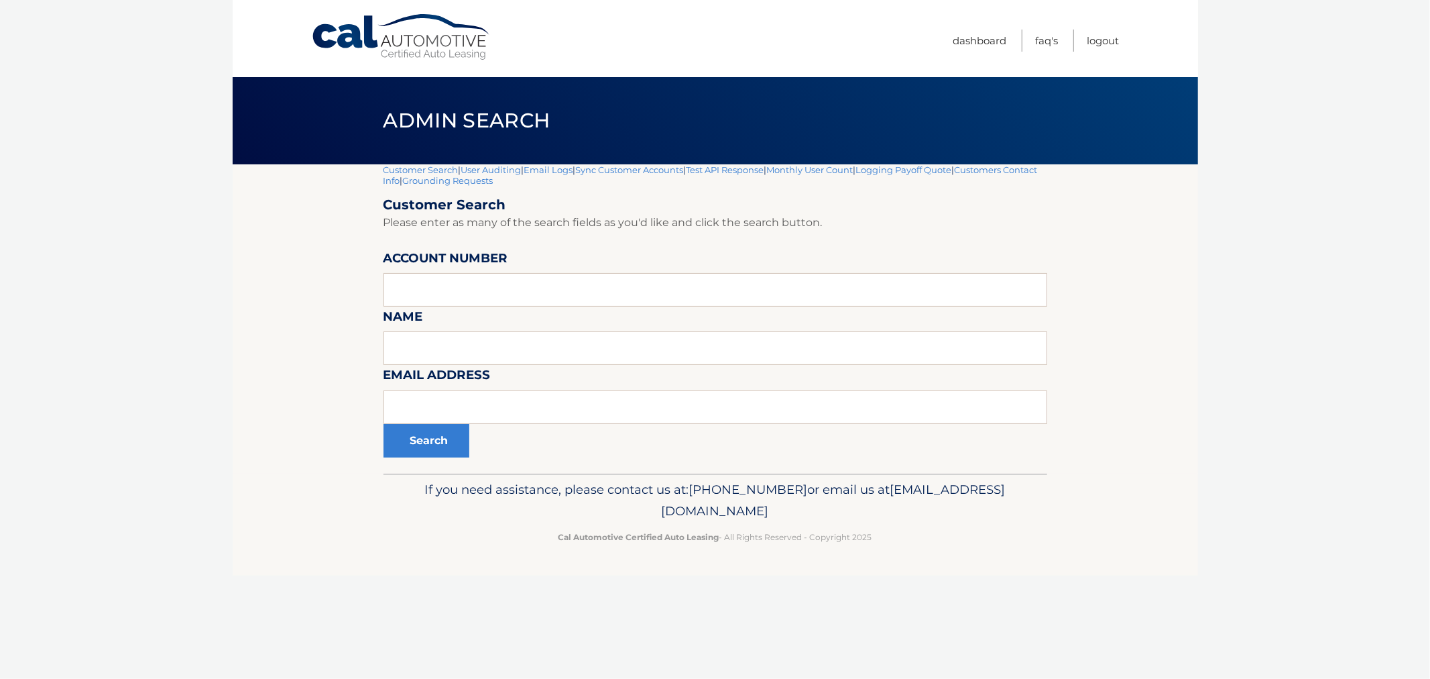
click at [380, 127] on div "Cal Automotive Menu Dashboard FAQ's Logout |" at bounding box center [715, 339] width 965 height 679
click at [380, 127] on h1 "Admin Search" at bounding box center [466, 121] width 197 height 36
drag, startPoint x: 384, startPoint y: 119, endPoint x: 894, endPoint y: 527, distance: 654.0
click at [894, 526] on div "Cal Automotive Menu Dashboard FAQ's Logout |" at bounding box center [715, 339] width 965 height 679
click at [895, 530] on p "Cal Automotive Certified Auto Leasing - All Rights Reserved - Copyright 2025" at bounding box center [715, 537] width 646 height 14
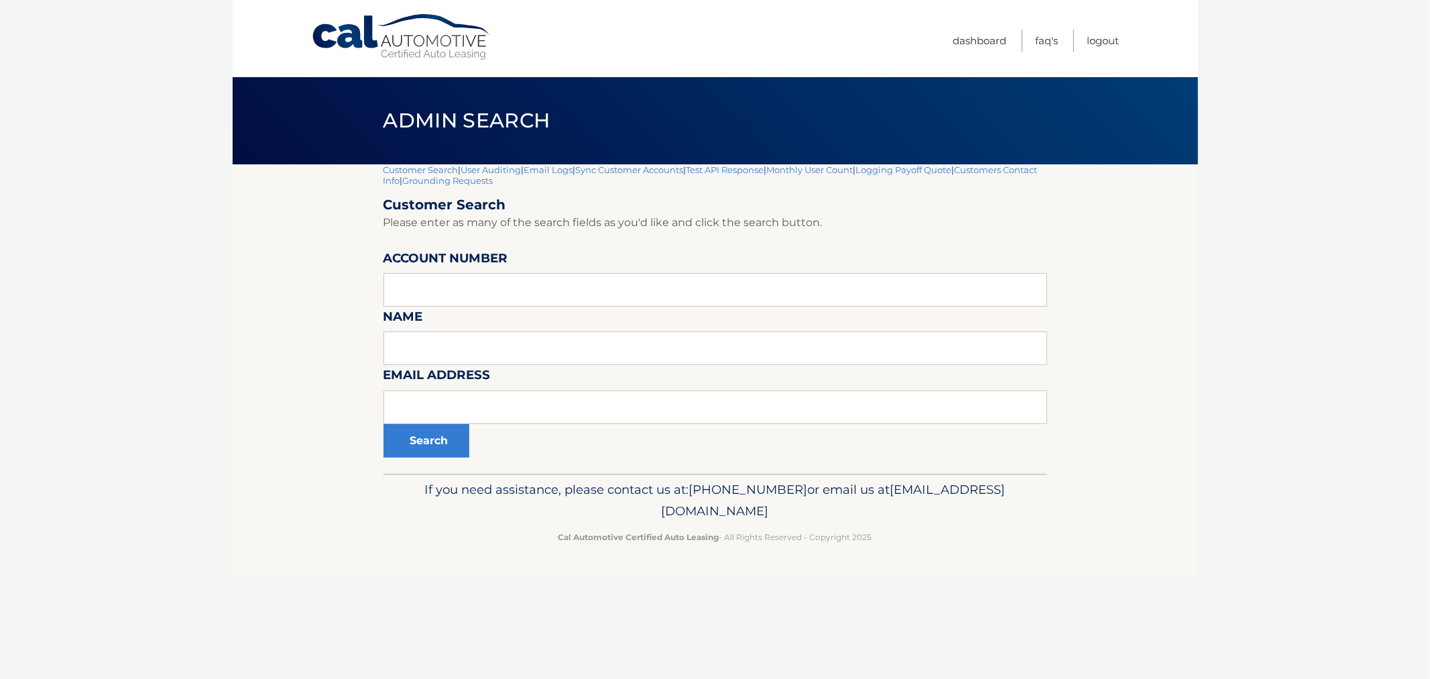
drag, startPoint x: 882, startPoint y: 533, endPoint x: 351, endPoint y: 117, distance: 674.9
click at [351, 117] on div "Cal Automotive Menu Dashboard FAQ's Logout |" at bounding box center [715, 339] width 965 height 679
click at [354, 110] on div "Admin Search" at bounding box center [715, 120] width 965 height 87
drag, startPoint x: 371, startPoint y: 111, endPoint x: 955, endPoint y: 530, distance: 718.8
click at [955, 530] on div "Cal Automotive Menu Dashboard FAQ's Logout |" at bounding box center [715, 339] width 965 height 679
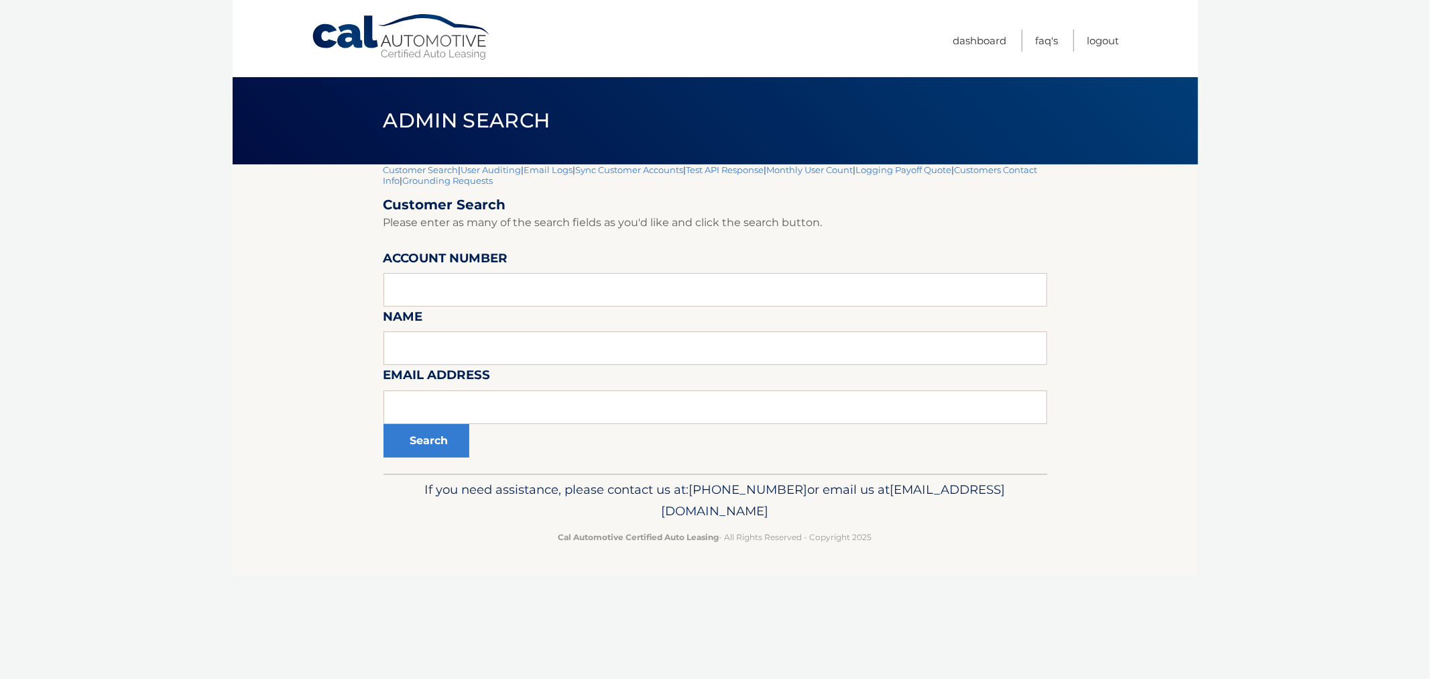
click at [953, 540] on p "Cal Automotive Certified Auto Leasing - All Rights Reserved - Copyright 2025" at bounding box center [715, 537] width 646 height 14
click at [935, 546] on div "If you need assistance, please contact us at: 609-807-3200 or email us at Custo…" at bounding box center [716, 510] width 664 height 75
click at [915, 548] on footer "If you need assistance, please contact us at: 609-807-3200 or email us at Custo…" at bounding box center [715, 524] width 965 height 102
drag, startPoint x: 912, startPoint y: 546, endPoint x: 378, endPoint y: 113, distance: 687.3
click at [378, 113] on div "Cal Automotive Menu Dashboard FAQ's Logout |" at bounding box center [715, 339] width 965 height 679
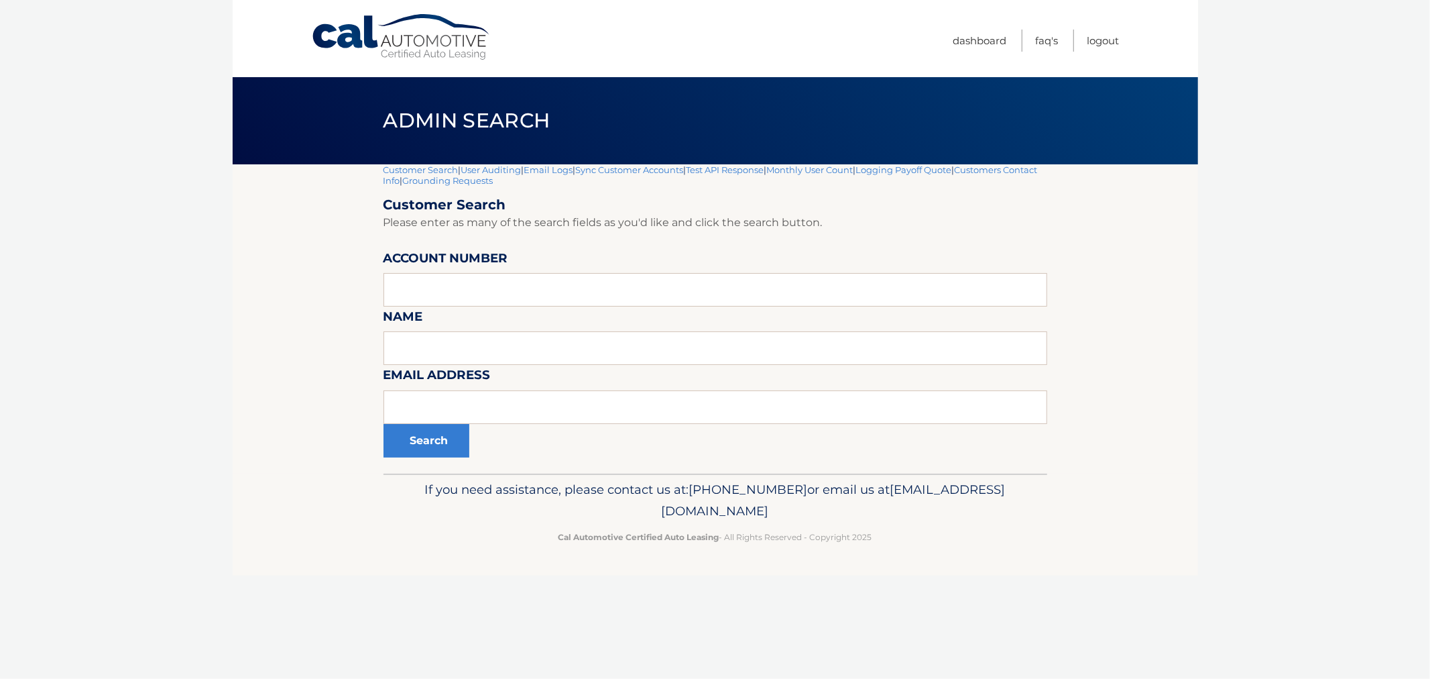
click at [378, 113] on h1 "Admin Search" at bounding box center [466, 121] width 197 height 36
drag, startPoint x: 705, startPoint y: 320, endPoint x: 1016, endPoint y: 601, distance: 419.6
click at [1016, 603] on div "Cal Automotive Menu Dashboard FAQ's Logout |" at bounding box center [715, 339] width 965 height 679
click at [1016, 601] on div "Cal Automotive Menu Dashboard FAQ's Logout |" at bounding box center [715, 339] width 965 height 679
click at [1002, 589] on div "Cal Automotive Menu Dashboard FAQ's Logout |" at bounding box center [715, 339] width 965 height 679
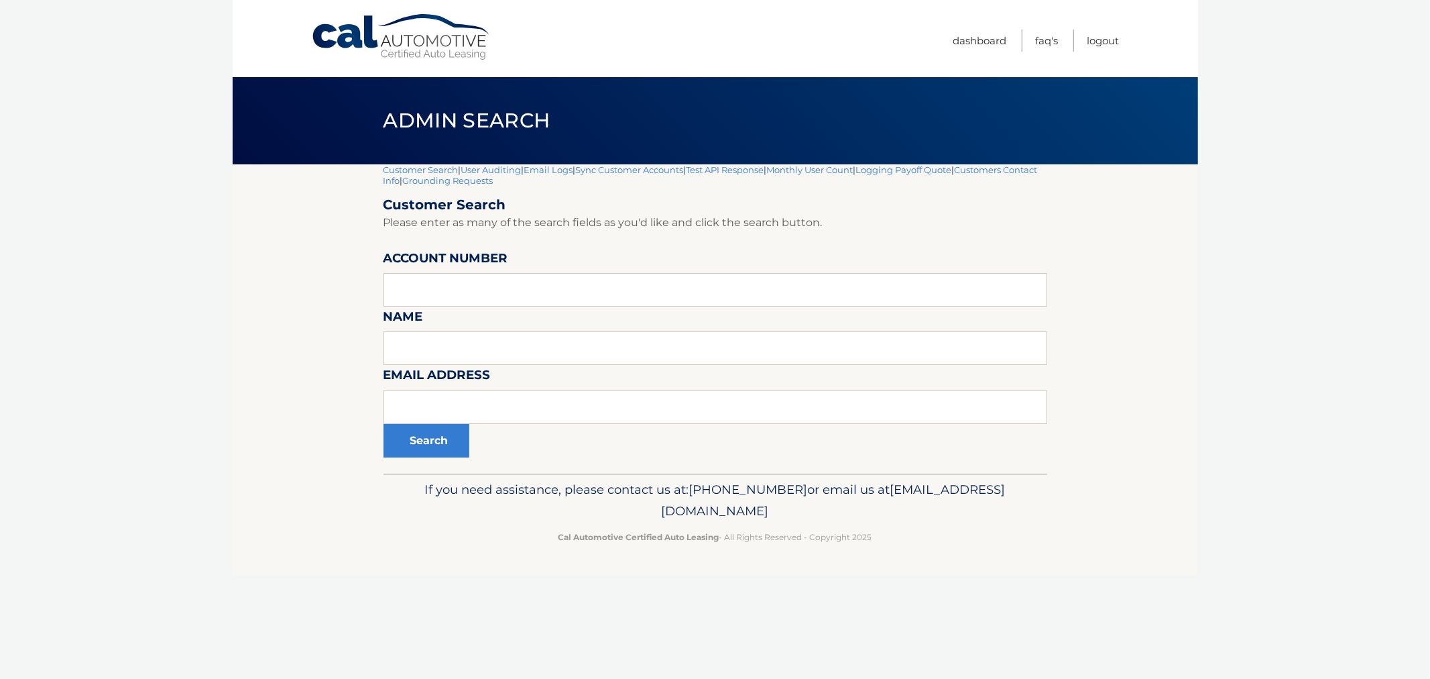
drag, startPoint x: 371, startPoint y: 97, endPoint x: 959, endPoint y: 542, distance: 737.5
click at [959, 541] on div "Cal Automotive Menu Dashboard FAQ's Logout |" at bounding box center [715, 339] width 965 height 679
click at [957, 541] on p "Cal Automotive Certified Auto Leasing - All Rights Reserved - Copyright 2025" at bounding box center [715, 537] width 646 height 14
drag, startPoint x: 937, startPoint y: 551, endPoint x: 907, endPoint y: 579, distance: 40.3
click at [935, 551] on footer "If you need assistance, please contact us at: 609-807-3200 or email us at Custo…" at bounding box center [715, 524] width 965 height 102
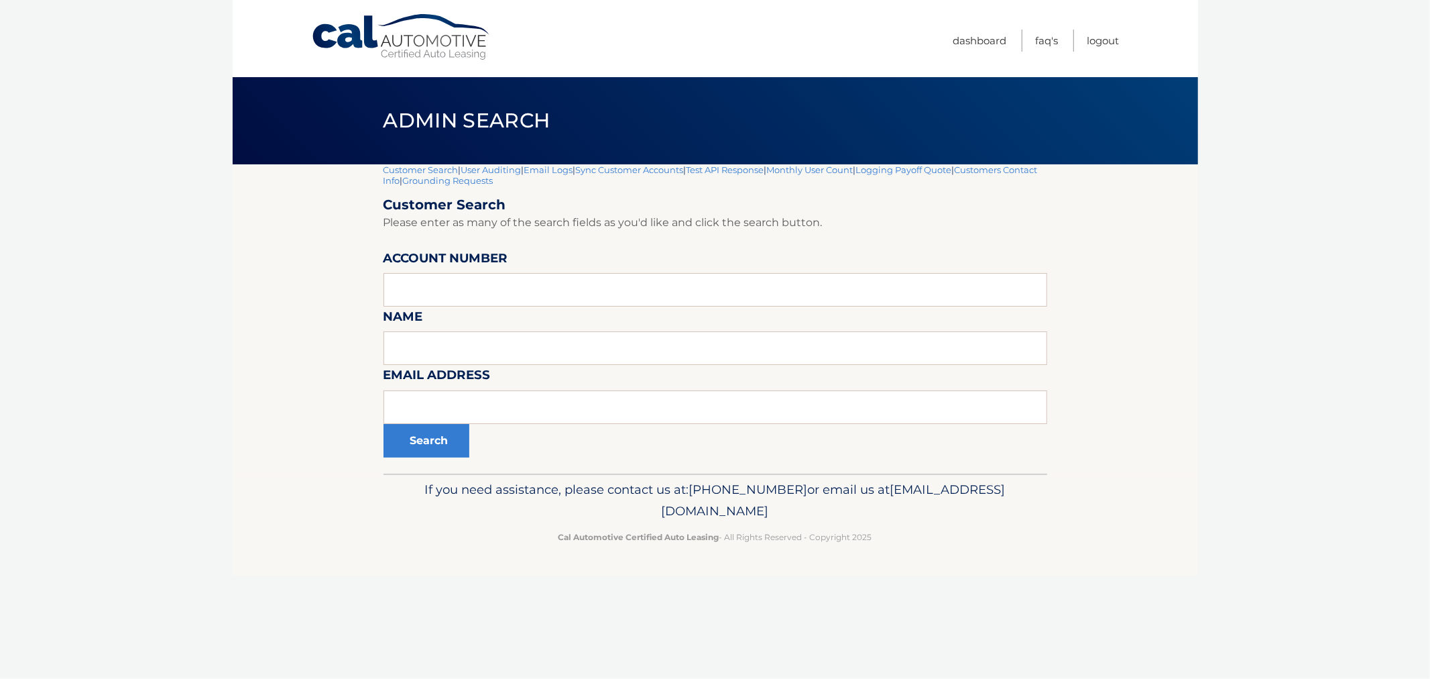
click at [1197, 306] on section "Customer Search | User Auditing | Email Logs | Sync Customer Accounts | Test AP…" at bounding box center [715, 318] width 965 height 309
drag, startPoint x: 699, startPoint y: 304, endPoint x: 972, endPoint y: 620, distance: 417.8
click at [972, 620] on div "Cal Automotive Menu Dashboard FAQ's Logout |" at bounding box center [715, 339] width 965 height 679
click at [972, 607] on div "Cal Automotive Menu Dashboard FAQ's Logout |" at bounding box center [715, 339] width 965 height 679
